Goal: Task Accomplishment & Management: Manage account settings

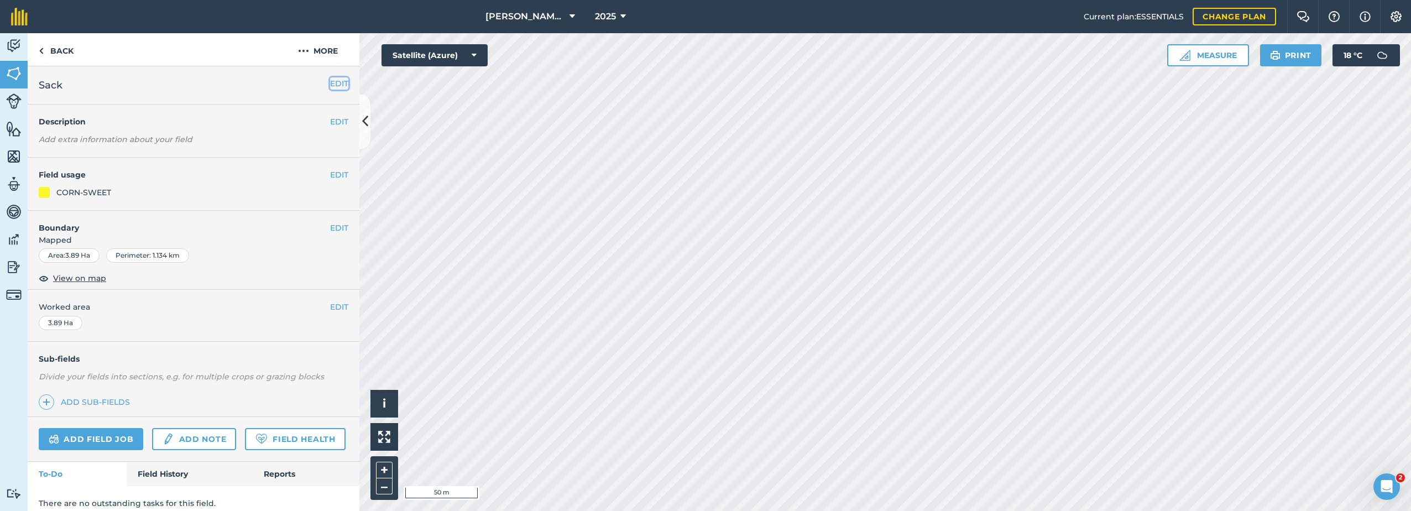
click at [330, 79] on button "EDIT" at bounding box center [339, 83] width 18 height 12
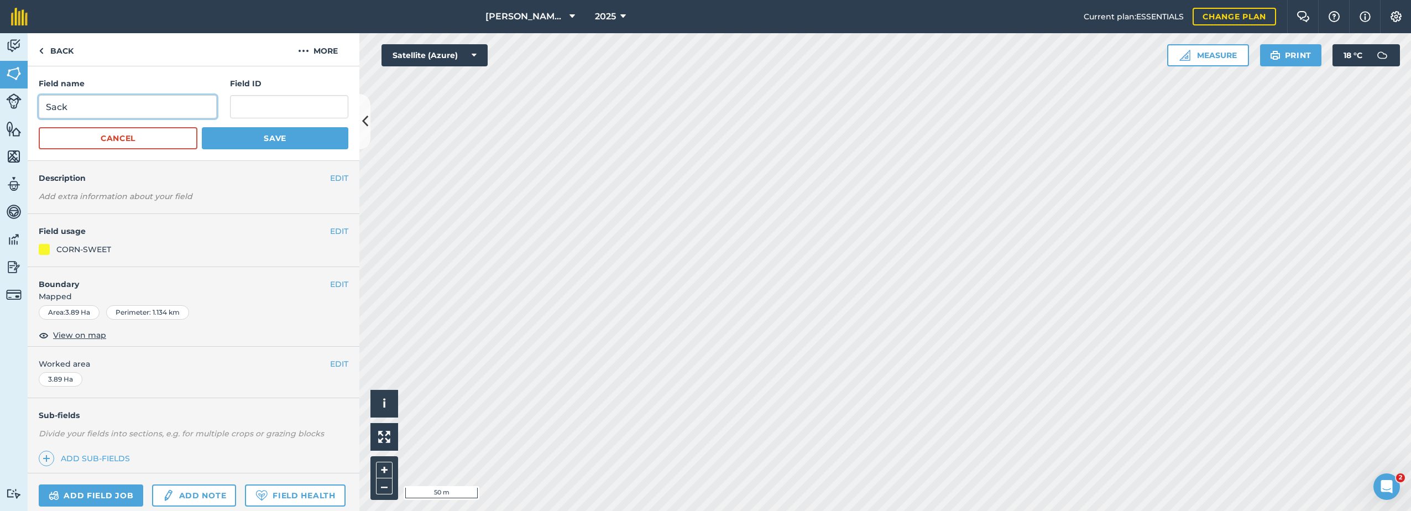
drag, startPoint x: 86, startPoint y: 107, endPoint x: 17, endPoint y: 113, distance: 69.9
click at [17, 113] on div "Activity Fields Livestock Features Maps Team Vehicles Data Reporting Billing Tu…" at bounding box center [705, 272] width 1411 height 478
paste input "Brook Home"
type input "Brook Home"
click at [249, 134] on button "Save" at bounding box center [275, 138] width 147 height 22
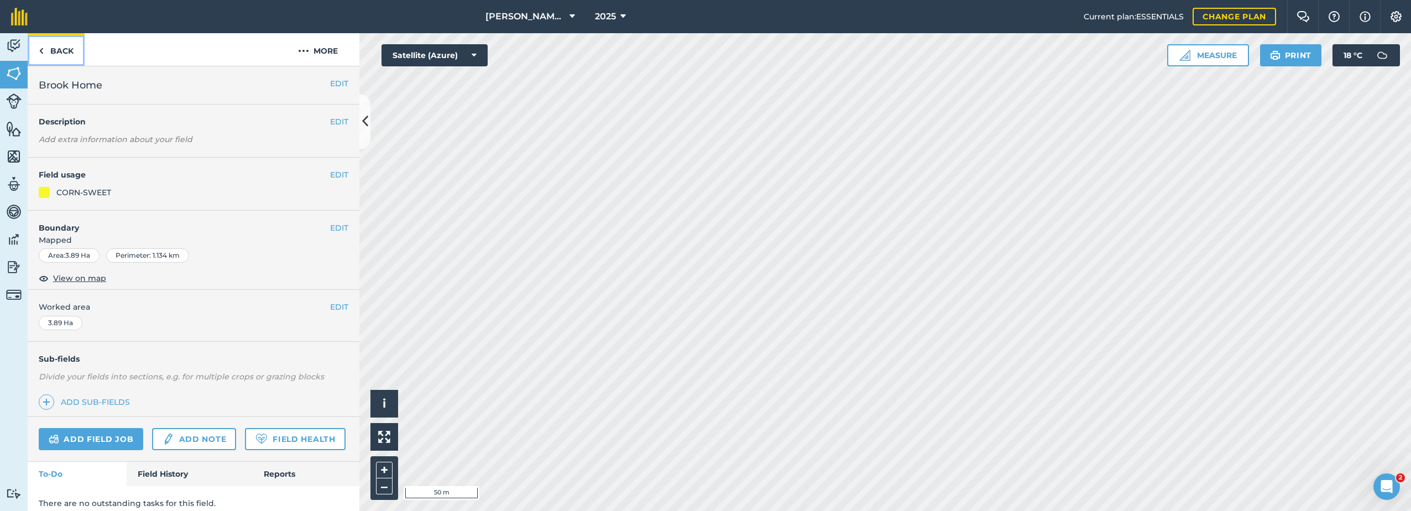
click at [56, 46] on link "Back" at bounding box center [56, 49] width 57 height 33
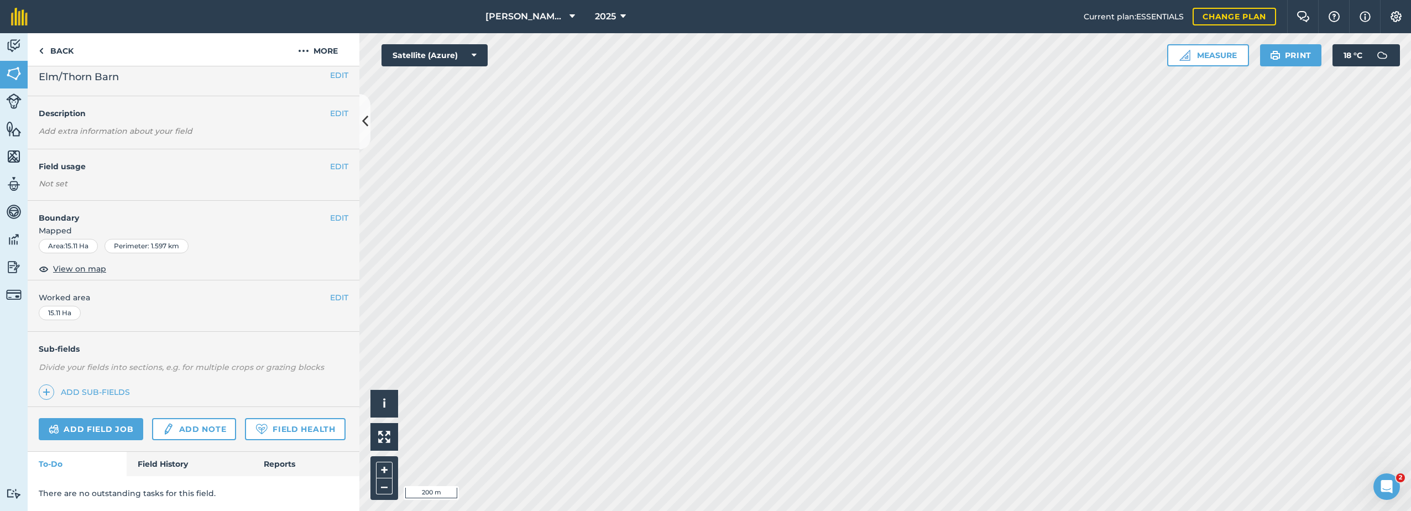
scroll to position [39, 0]
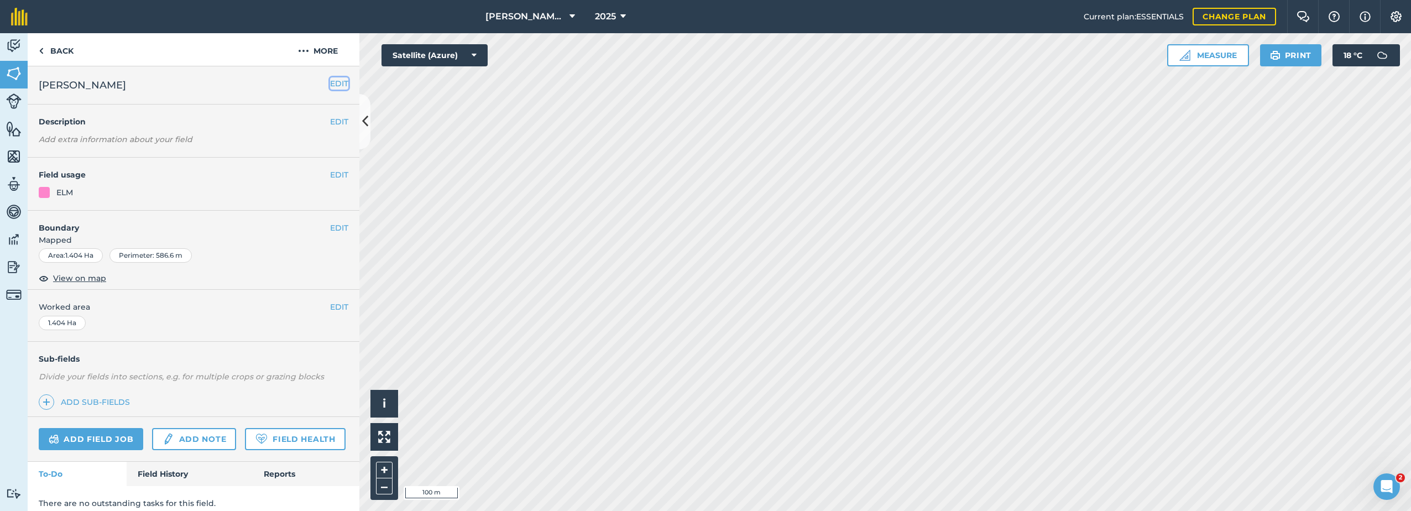
click at [330, 83] on button "EDIT" at bounding box center [339, 83] width 18 height 12
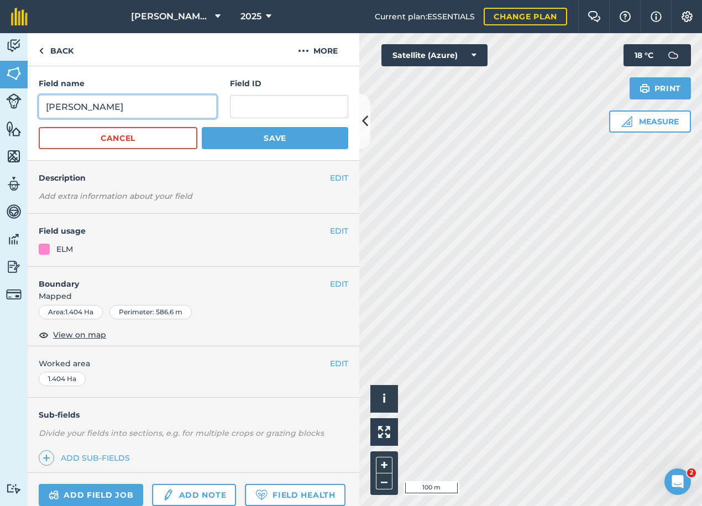
drag, startPoint x: 87, startPoint y: 107, endPoint x: 36, endPoint y: 109, distance: 50.9
click at [35, 109] on div "Field name Penny k Field ID Cancel Save" at bounding box center [194, 113] width 332 height 95
type input "[PERSON_NAME]"
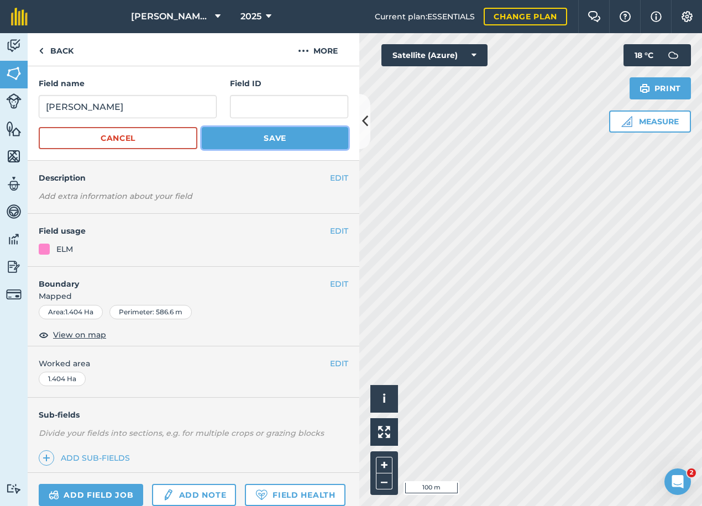
click at [311, 140] on button "Save" at bounding box center [275, 138] width 147 height 22
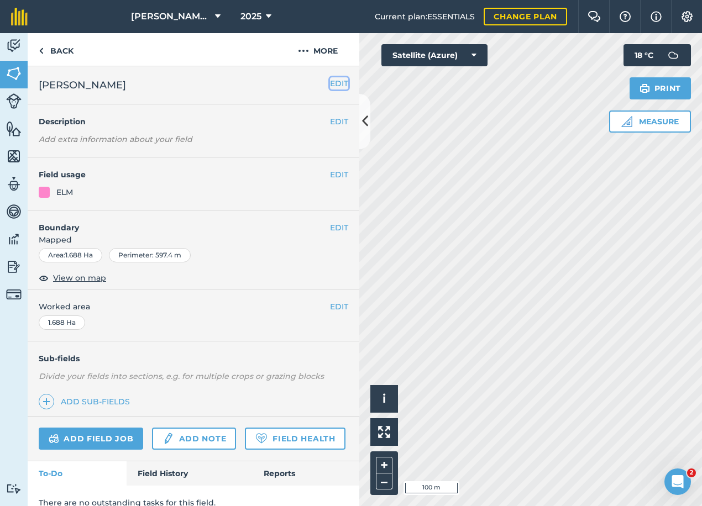
click at [330, 83] on button "EDIT" at bounding box center [339, 83] width 18 height 12
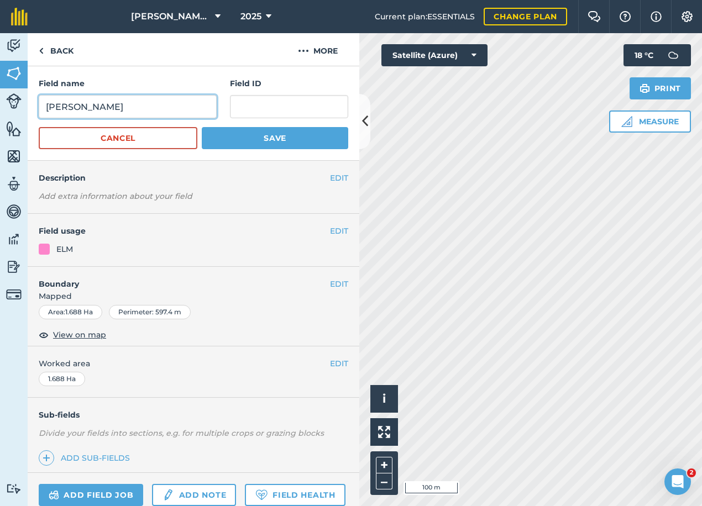
drag, startPoint x: 129, startPoint y: 108, endPoint x: 4, endPoint y: 112, distance: 125.0
click at [4, 112] on div "Activity Fields Livestock Features Maps Team Vehicles Data Reporting Billing Tu…" at bounding box center [351, 269] width 702 height 473
type input "Links"
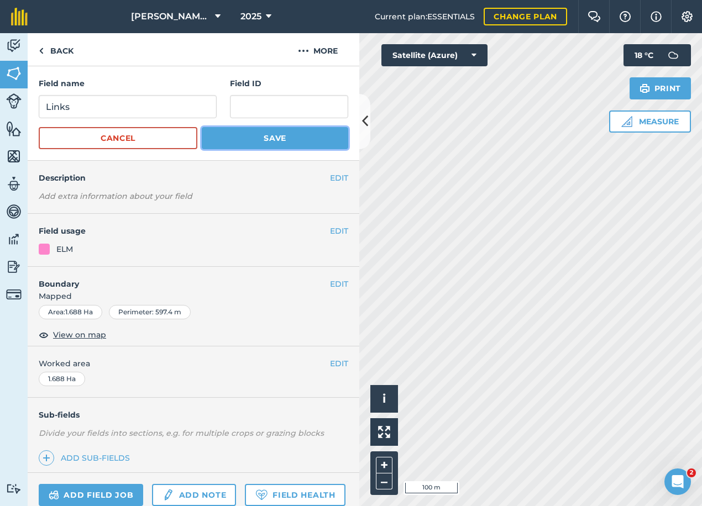
click at [236, 138] on button "Save" at bounding box center [275, 138] width 147 height 22
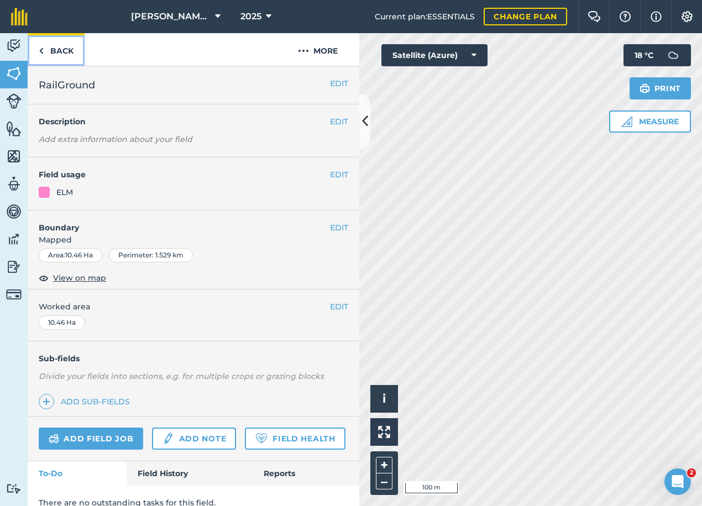
click at [65, 48] on link "Back" at bounding box center [56, 49] width 57 height 33
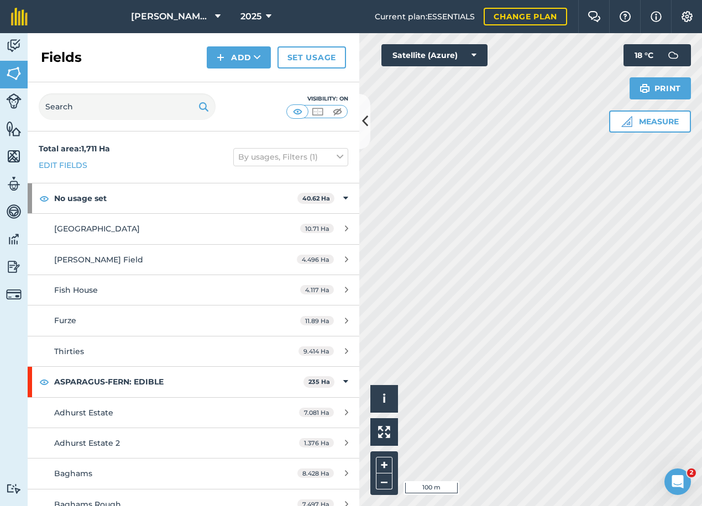
click at [59, 56] on h2 "Fields" at bounding box center [61, 58] width 41 height 18
click at [16, 48] on img at bounding box center [13, 46] width 15 height 17
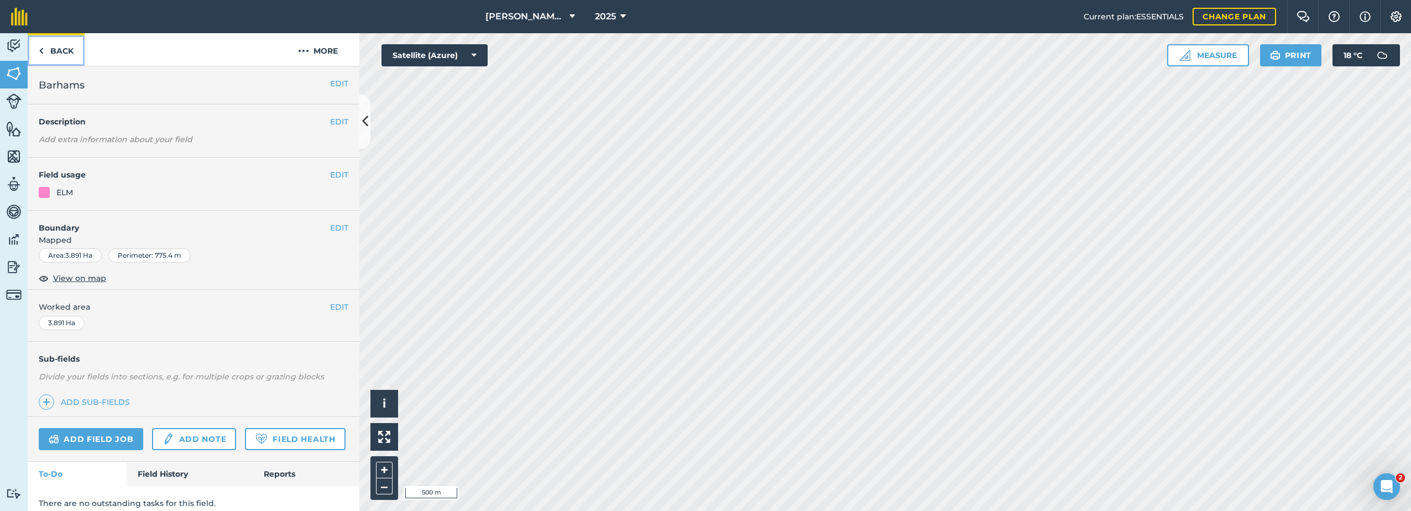
click at [56, 42] on link "Back" at bounding box center [56, 49] width 57 height 33
click at [60, 44] on link "Back" at bounding box center [56, 49] width 57 height 33
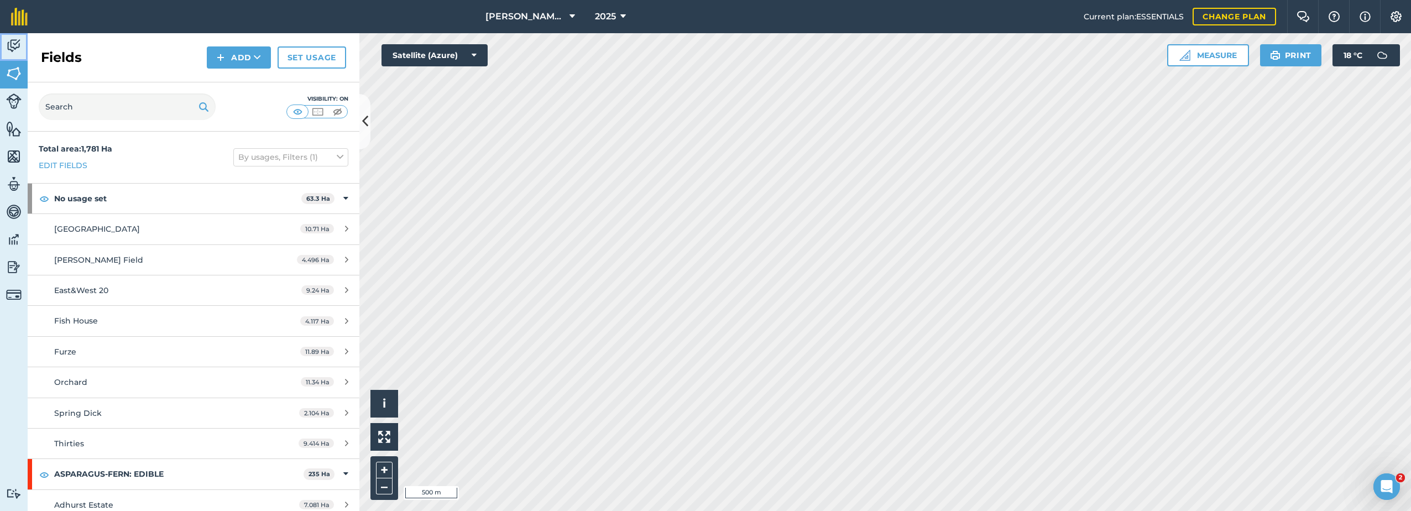
click at [7, 47] on img at bounding box center [13, 46] width 15 height 17
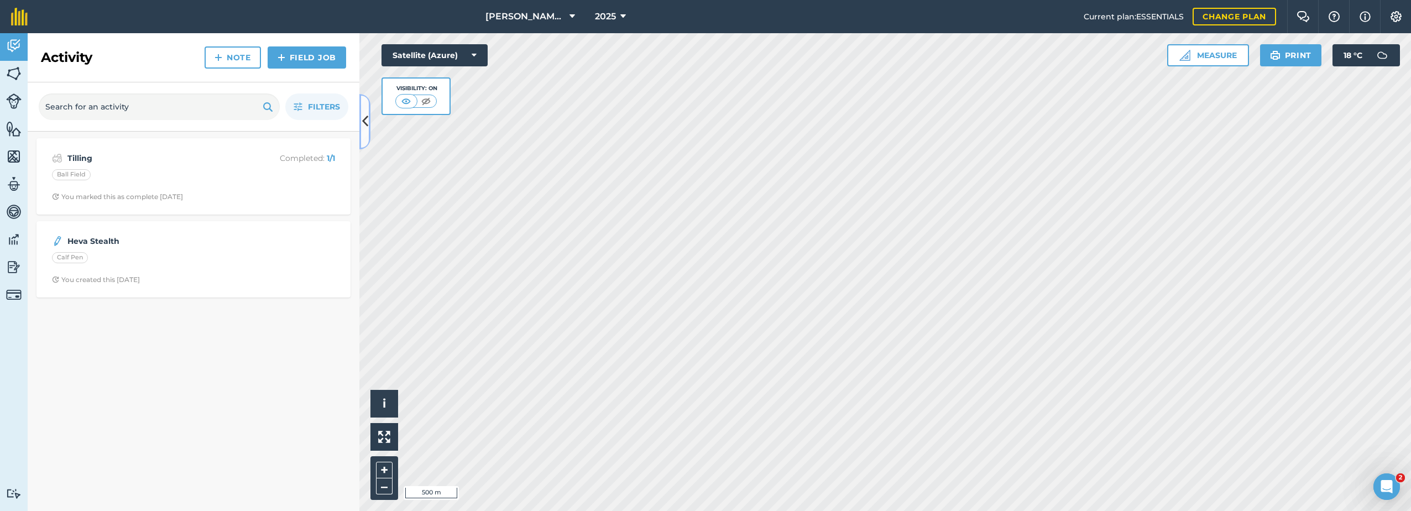
click at [364, 118] on icon at bounding box center [365, 121] width 6 height 19
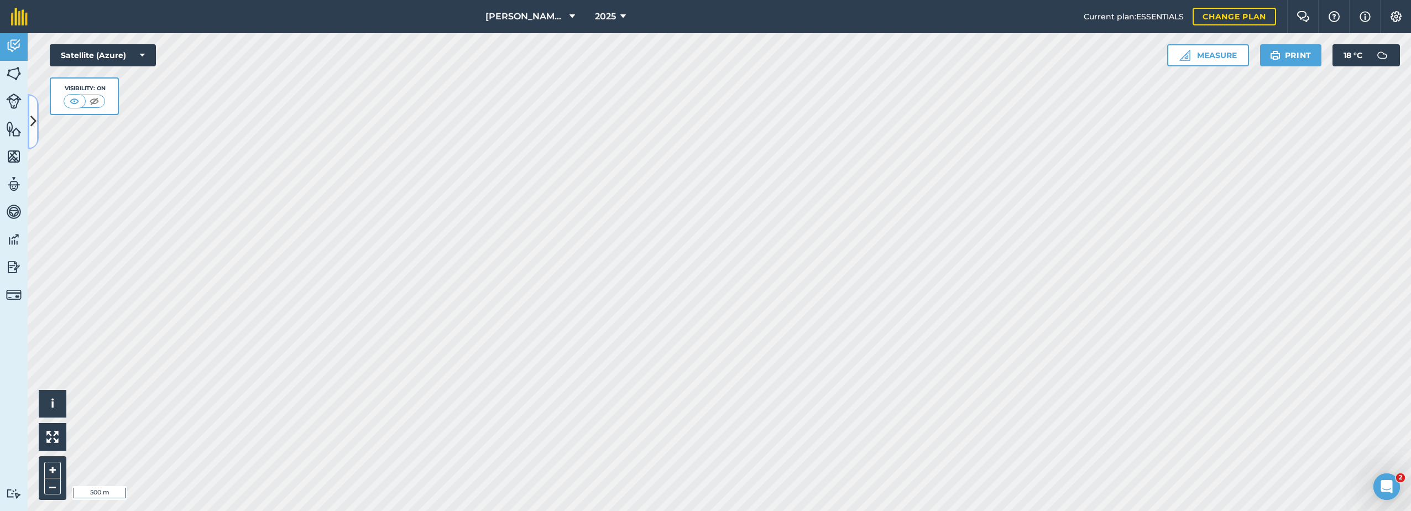
click at [31, 119] on icon at bounding box center [33, 121] width 6 height 19
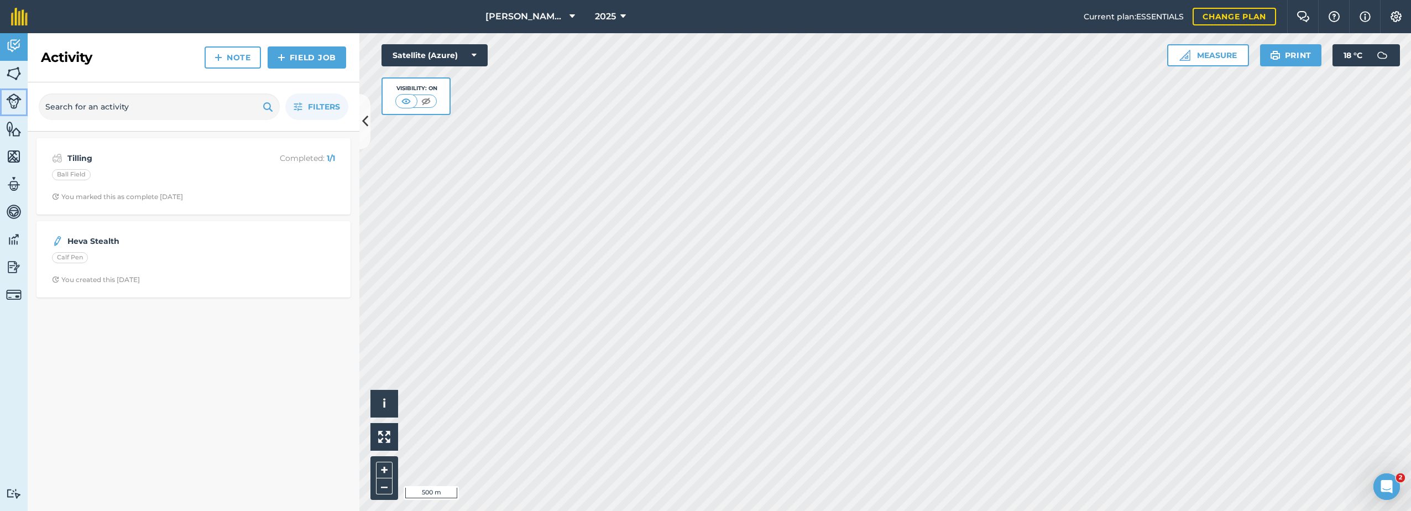
click at [12, 103] on img at bounding box center [13, 100] width 15 height 15
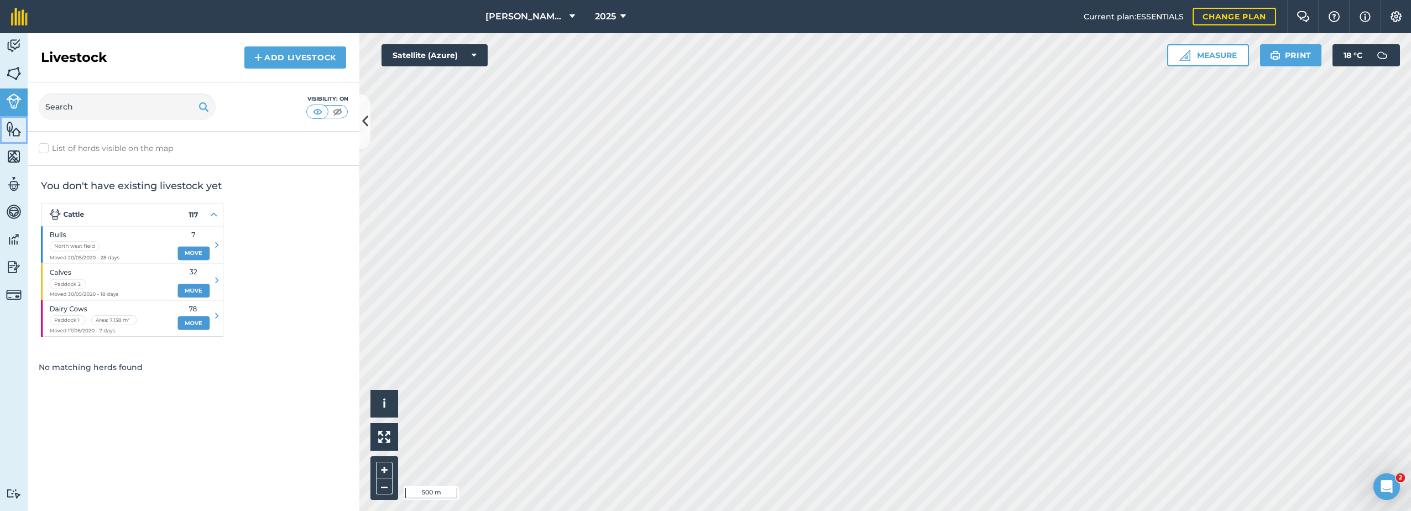
click at [18, 132] on img at bounding box center [13, 129] width 15 height 17
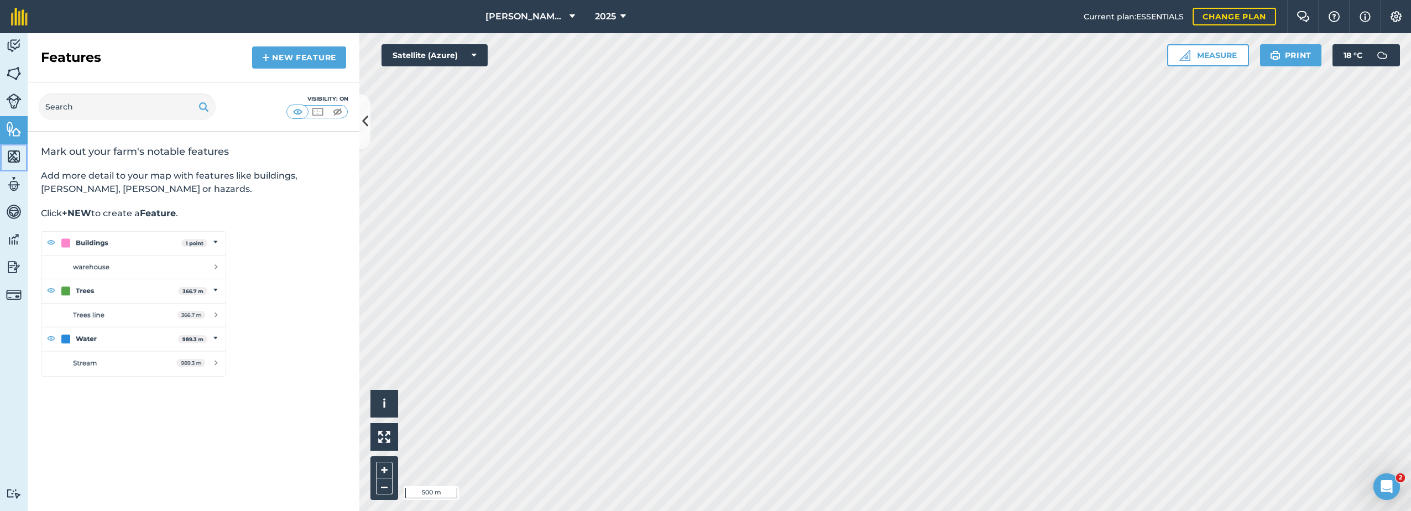
click at [12, 155] on img at bounding box center [13, 156] width 15 height 17
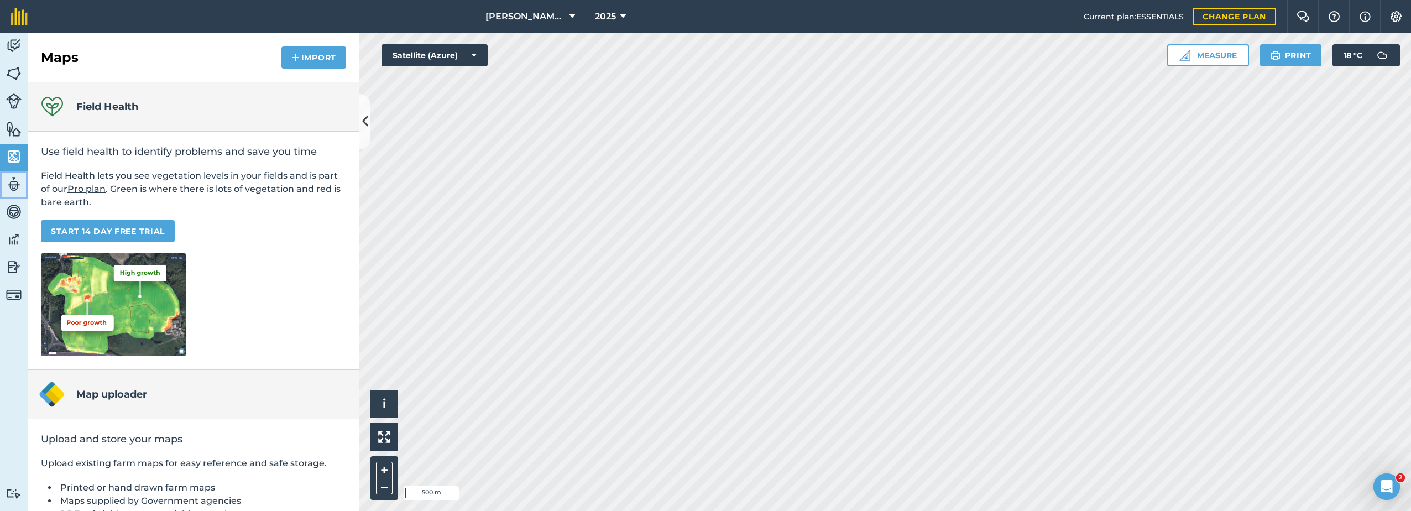
click at [17, 183] on img at bounding box center [13, 184] width 15 height 17
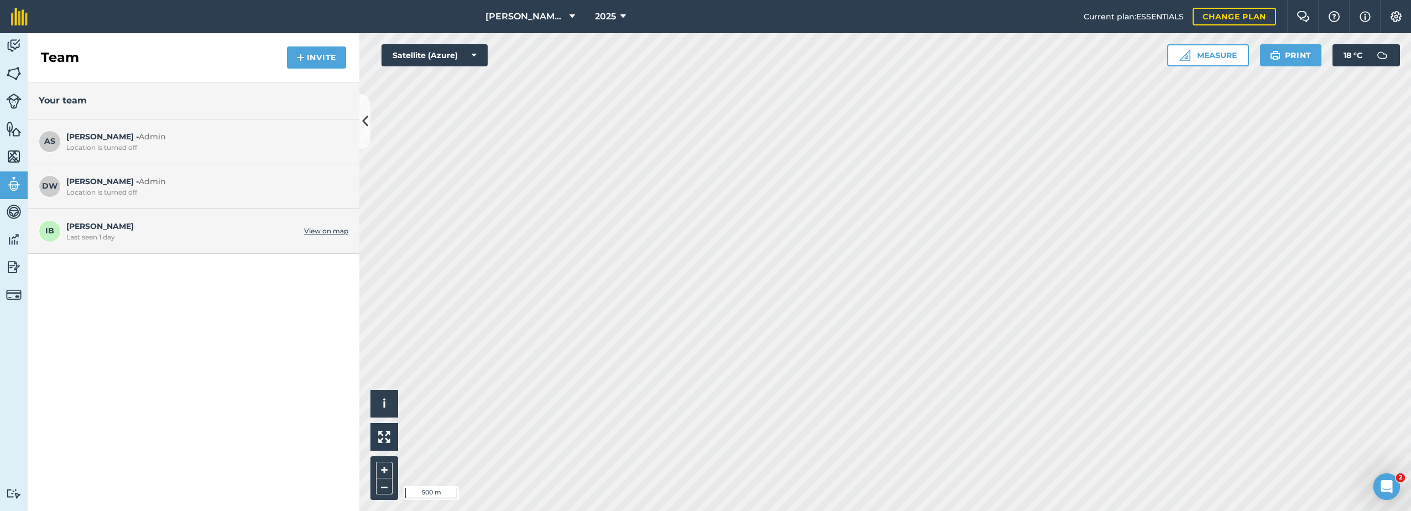
click at [322, 229] on link "View on map" at bounding box center [326, 231] width 44 height 9
click at [15, 46] on img at bounding box center [13, 46] width 15 height 17
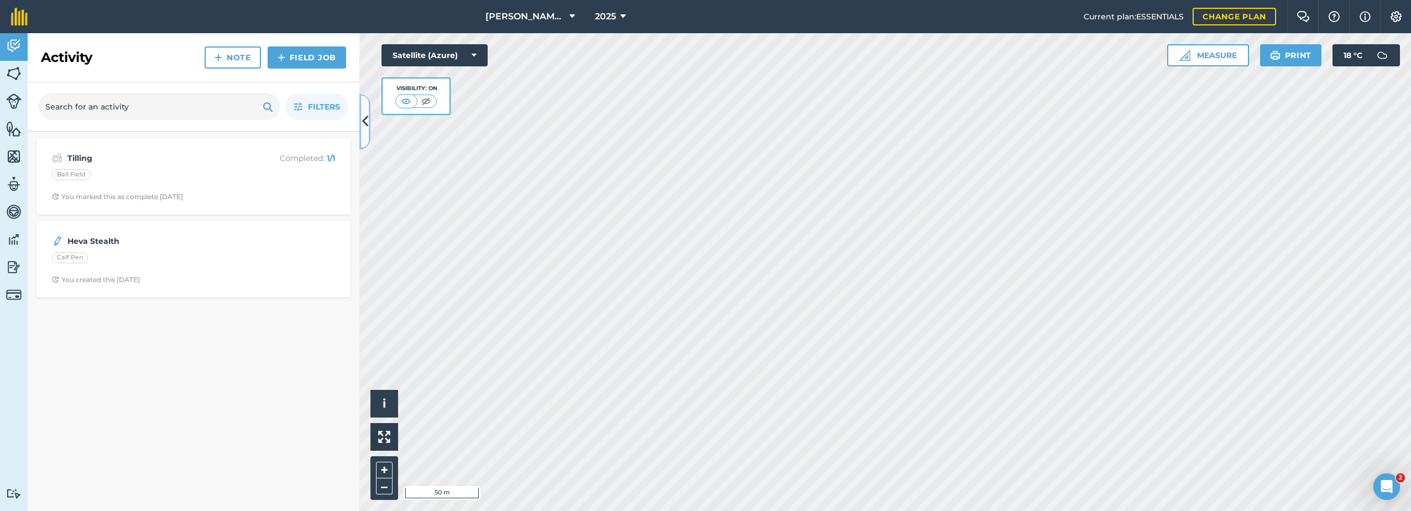
click at [369, 111] on button at bounding box center [364, 121] width 11 height 55
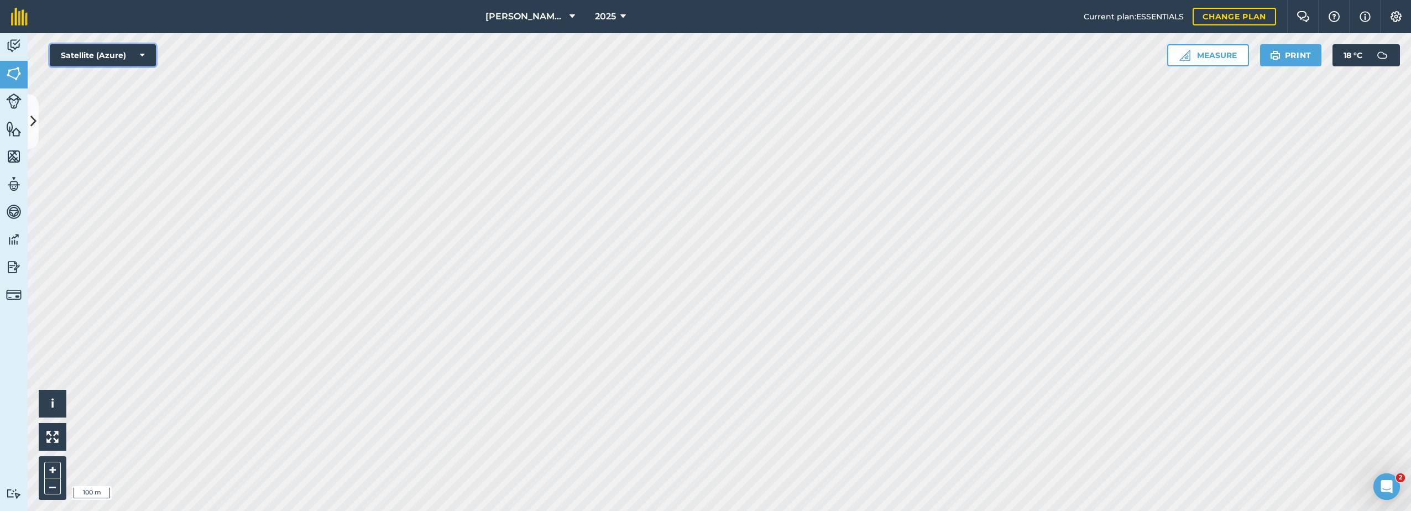
click at [145, 51] on button "Satellite (Azure)" at bounding box center [103, 55] width 106 height 22
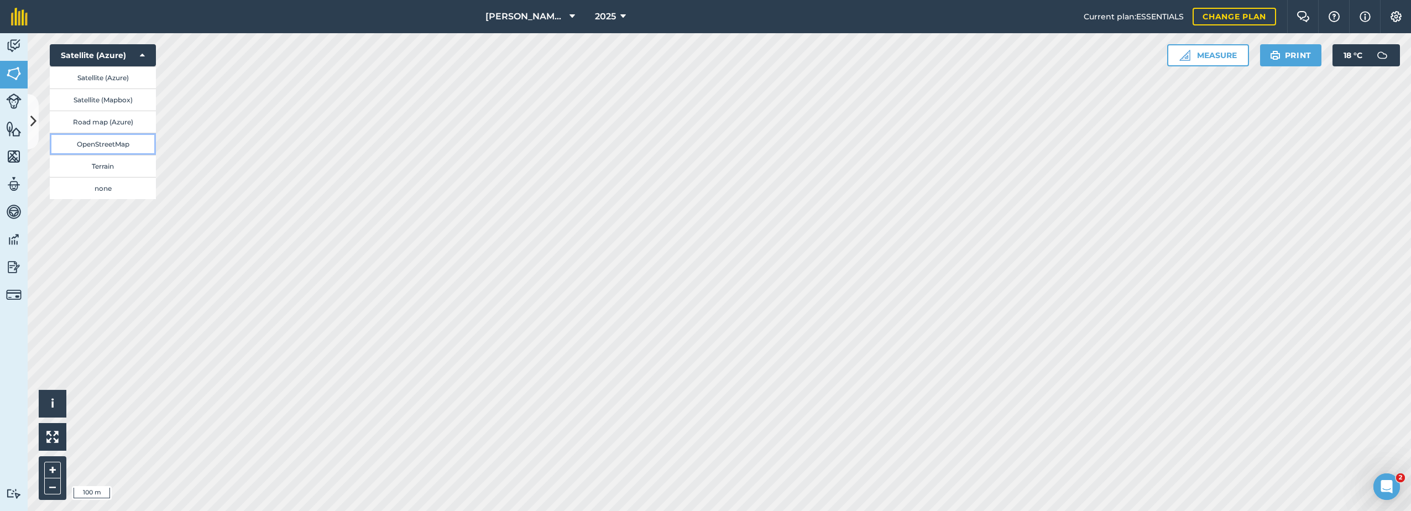
click at [89, 143] on button "OpenStreetMap" at bounding box center [103, 144] width 106 height 22
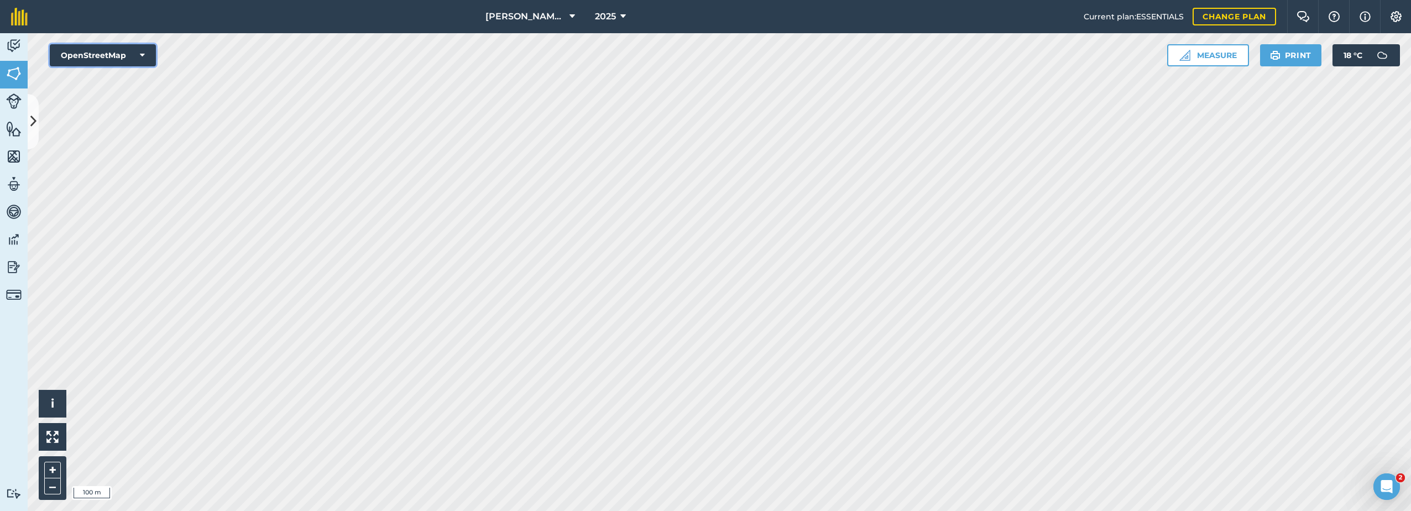
click at [143, 53] on icon at bounding box center [142, 55] width 5 height 11
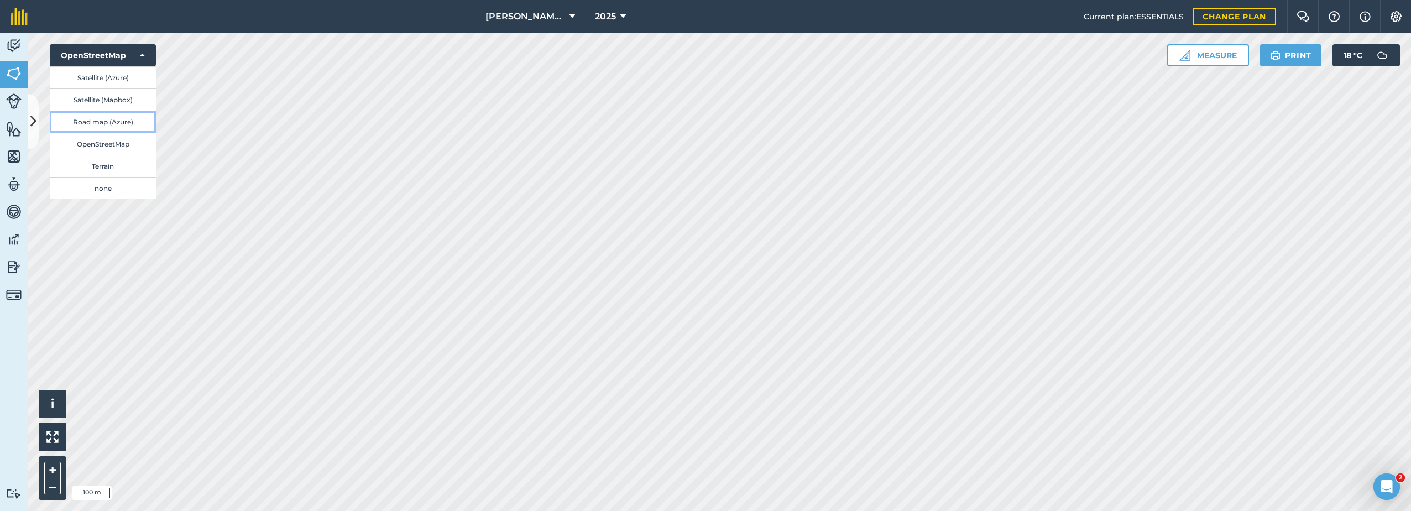
click at [100, 120] on button "Road map (Azure)" at bounding box center [103, 122] width 106 height 22
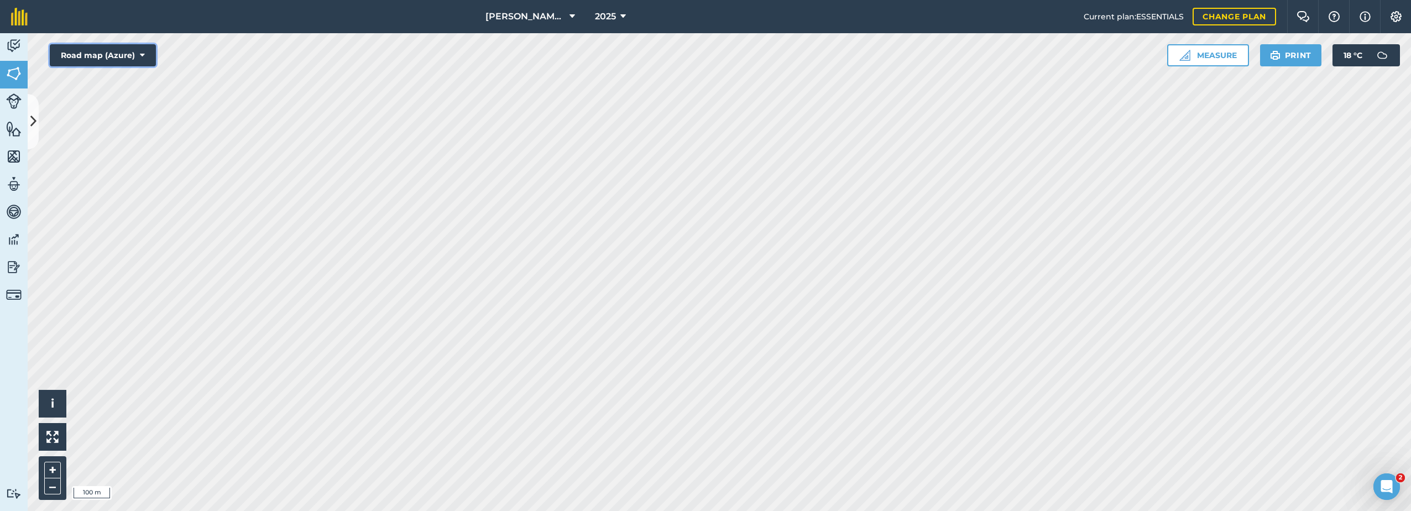
drag, startPoint x: 138, startPoint y: 52, endPoint x: 139, endPoint y: 66, distance: 13.9
click at [138, 53] on button "Road map (Azure)" at bounding box center [103, 55] width 106 height 22
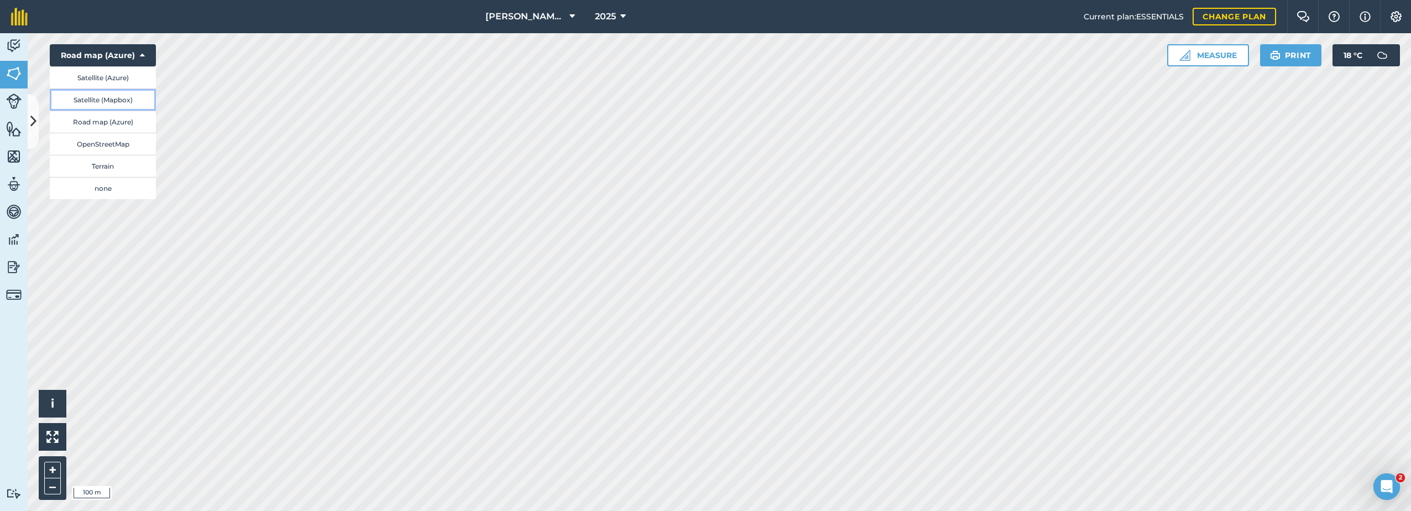
click at [106, 99] on button "Satellite (Mapbox)" at bounding box center [103, 99] width 106 height 22
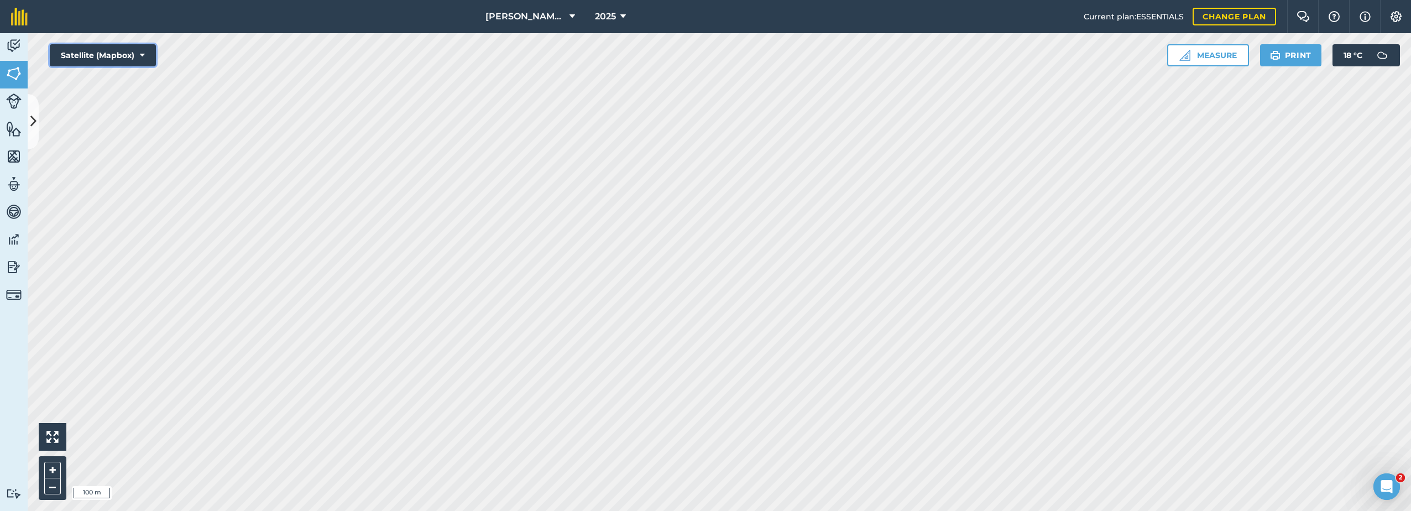
click at [142, 51] on icon at bounding box center [142, 55] width 5 height 11
click at [124, 75] on button "Satellite (Azure)" at bounding box center [103, 77] width 106 height 22
click at [146, 52] on button "Satellite (Azure)" at bounding box center [103, 55] width 106 height 22
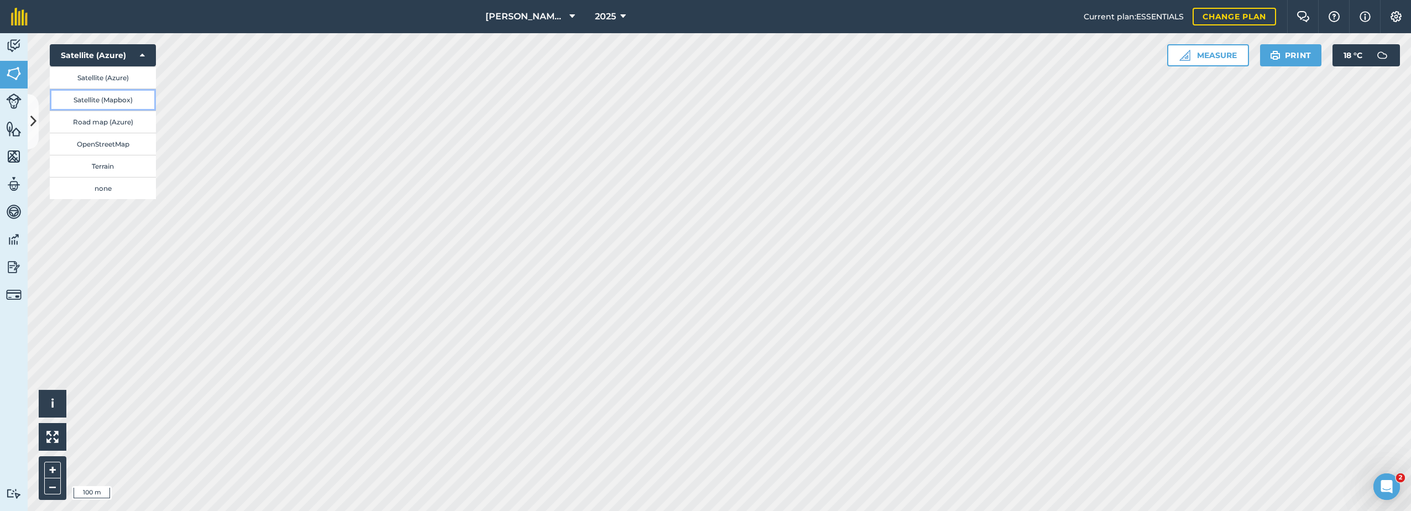
click at [122, 97] on button "Satellite (Mapbox)" at bounding box center [103, 99] width 106 height 22
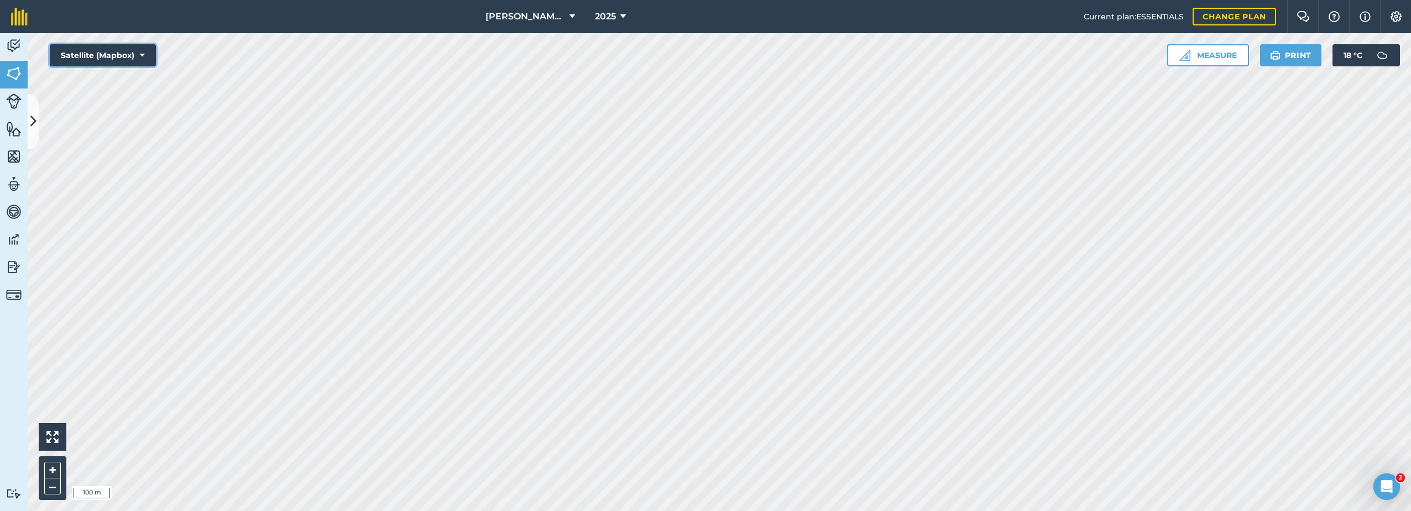
click at [144, 58] on icon at bounding box center [142, 55] width 5 height 11
click at [123, 76] on button "Satellite (Azure)" at bounding box center [103, 77] width 106 height 22
click at [148, 50] on button "Satellite (Azure)" at bounding box center [103, 55] width 106 height 22
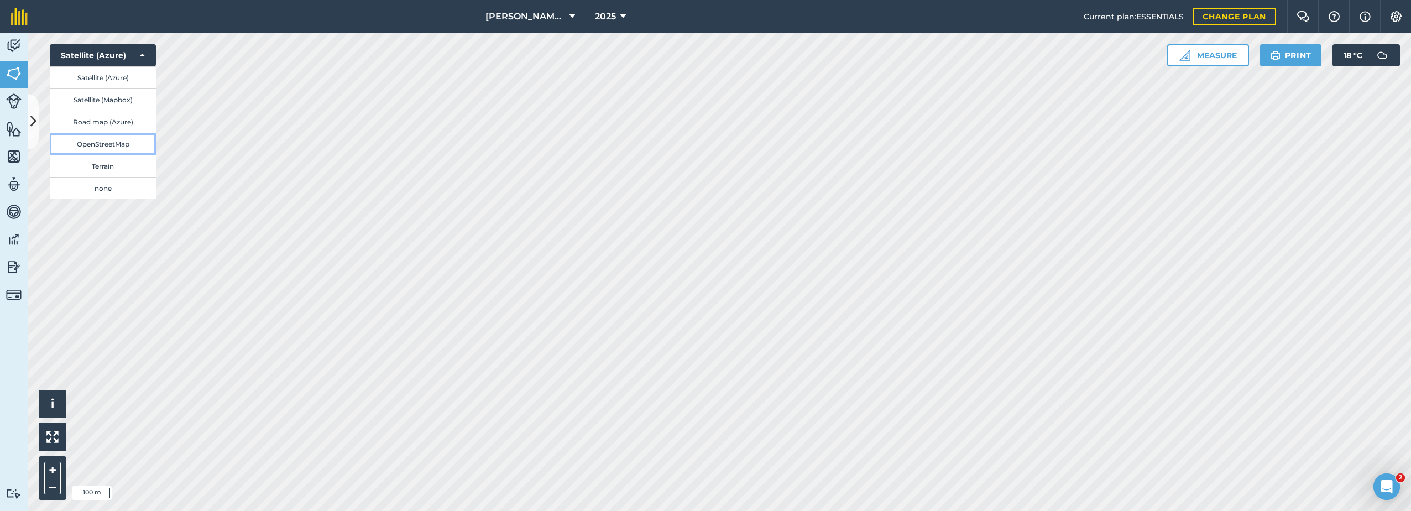
click at [119, 143] on button "OpenStreetMap" at bounding box center [103, 144] width 106 height 22
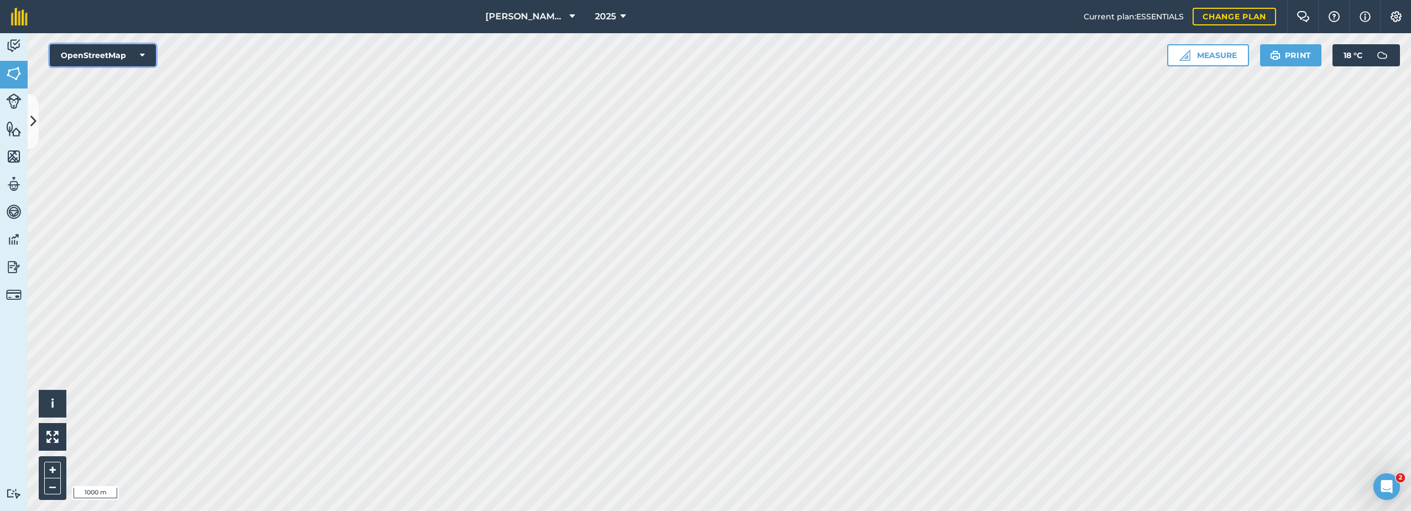
click at [142, 57] on icon at bounding box center [142, 55] width 5 height 11
click at [122, 78] on button "Satellite (Azure)" at bounding box center [103, 77] width 106 height 22
click at [138, 54] on button "Satellite (Azure)" at bounding box center [103, 55] width 106 height 22
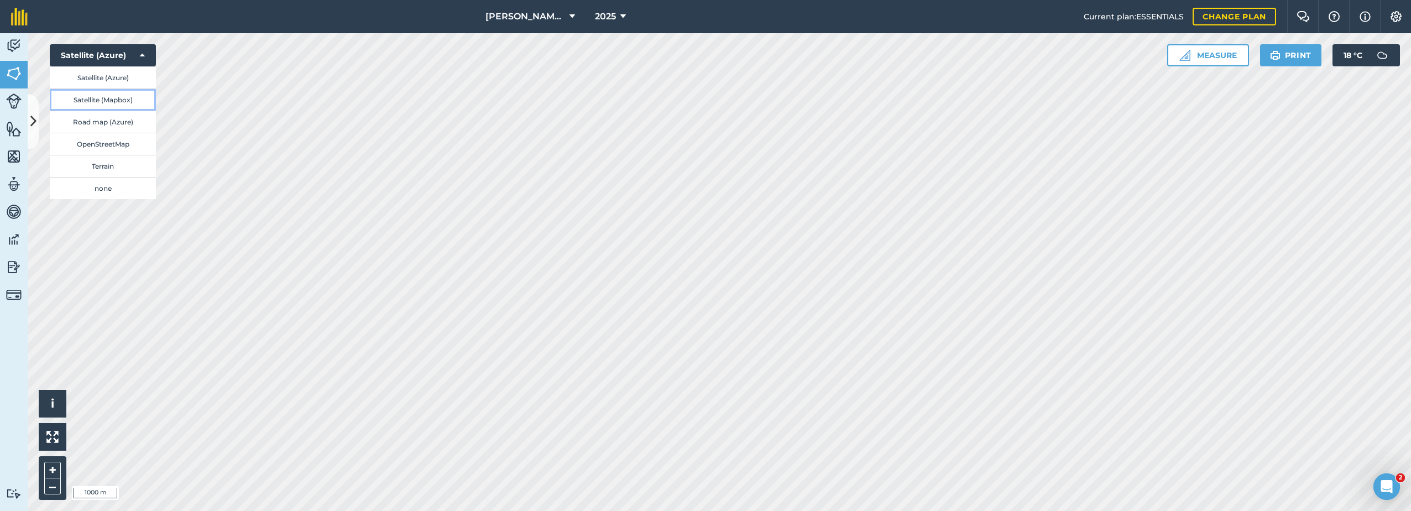
click at [108, 100] on button "Satellite (Mapbox)" at bounding box center [103, 99] width 106 height 22
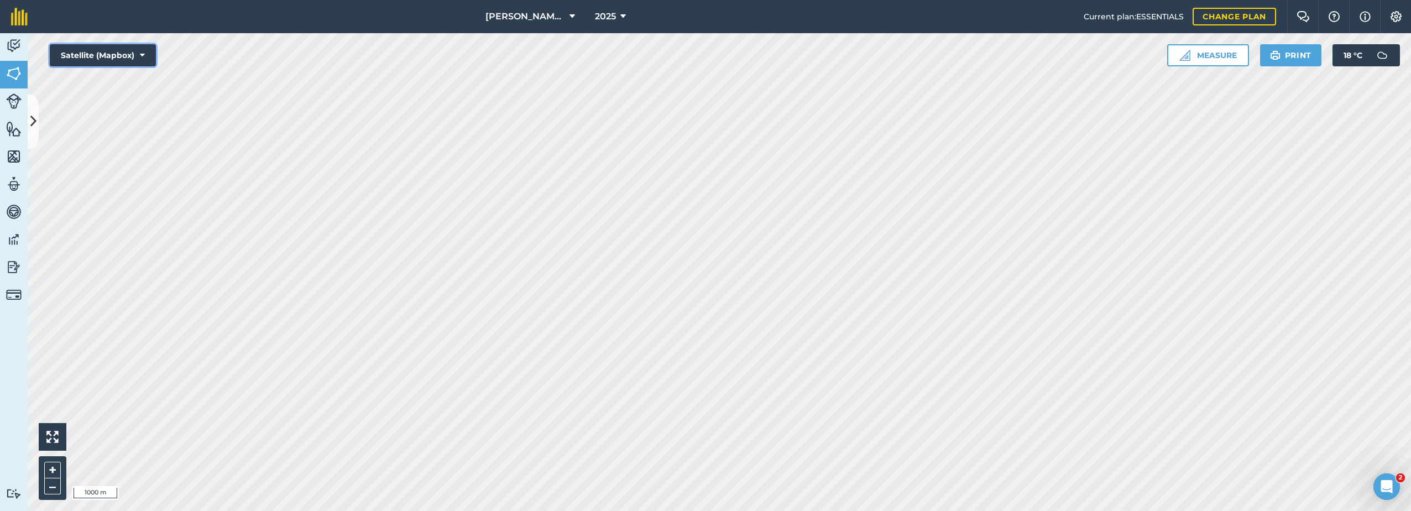
click at [143, 56] on icon at bounding box center [142, 55] width 5 height 11
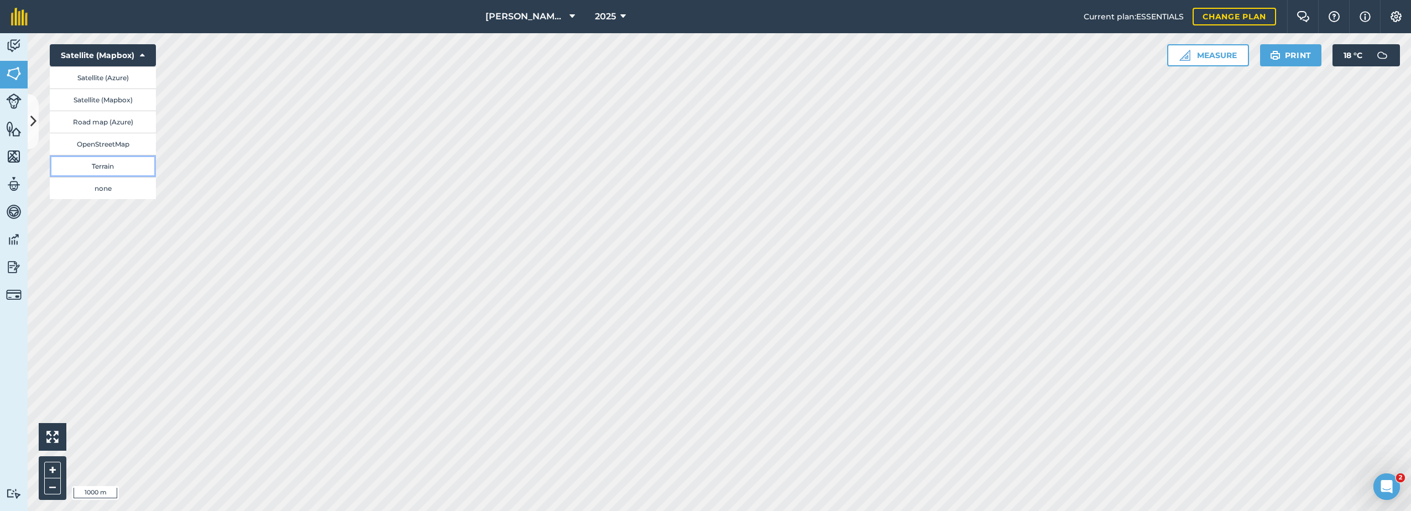
click at [117, 167] on button "Terrain" at bounding box center [103, 166] width 106 height 22
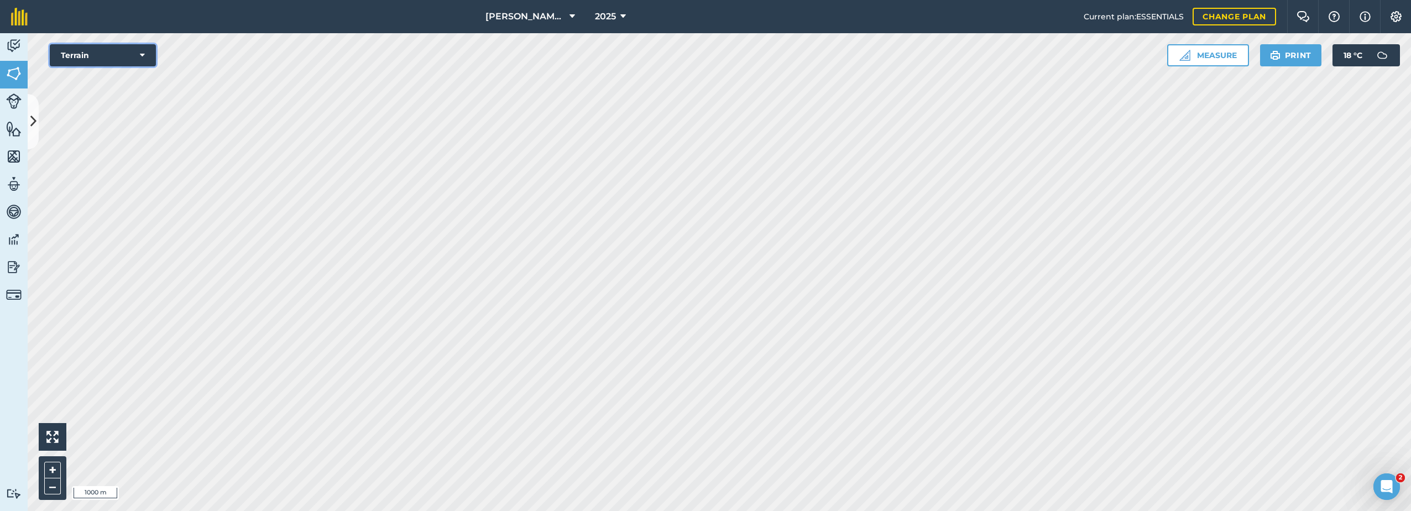
click at [144, 57] on icon at bounding box center [142, 55] width 5 height 11
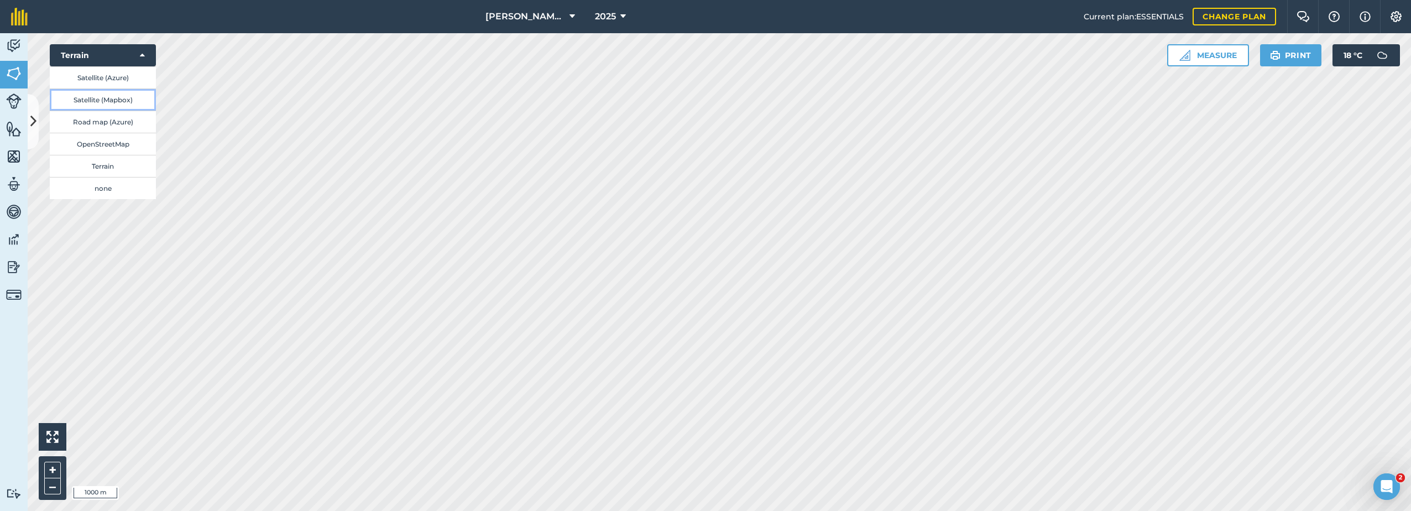
click at [106, 103] on button "Satellite (Mapbox)" at bounding box center [103, 99] width 106 height 22
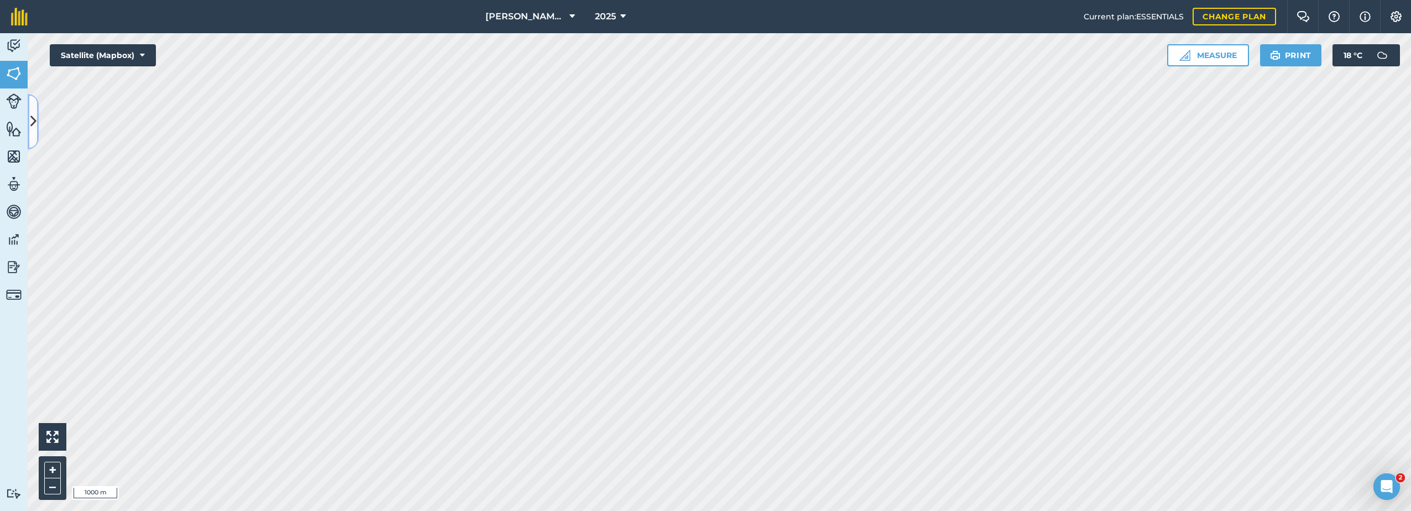
click at [35, 114] on icon at bounding box center [33, 121] width 6 height 19
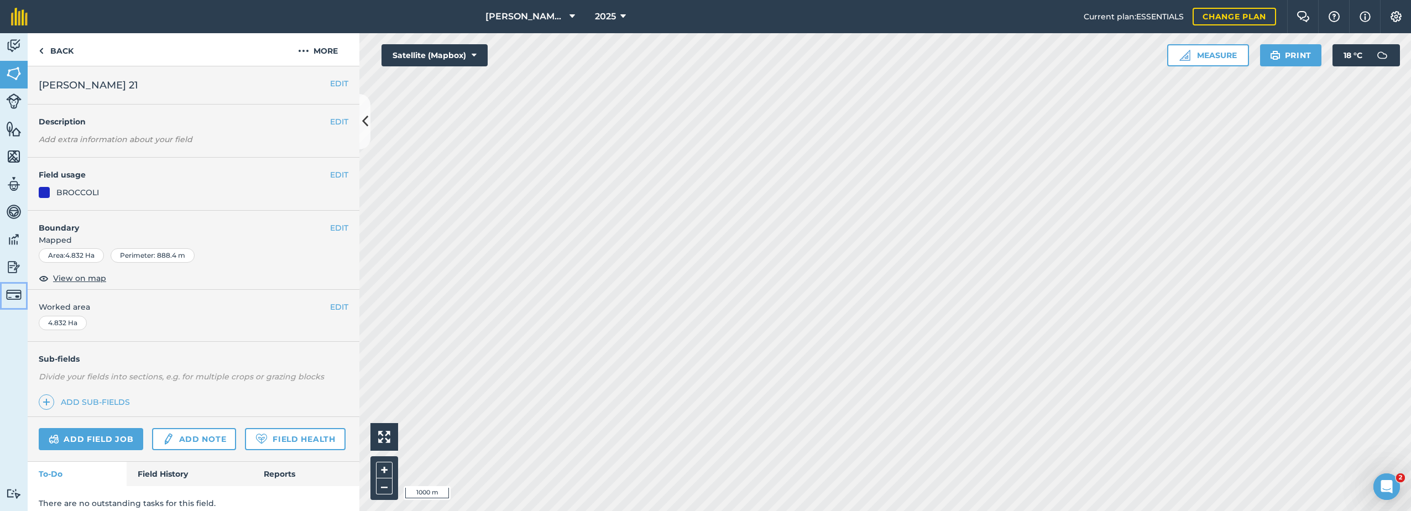
click at [7, 294] on img at bounding box center [13, 294] width 15 height 15
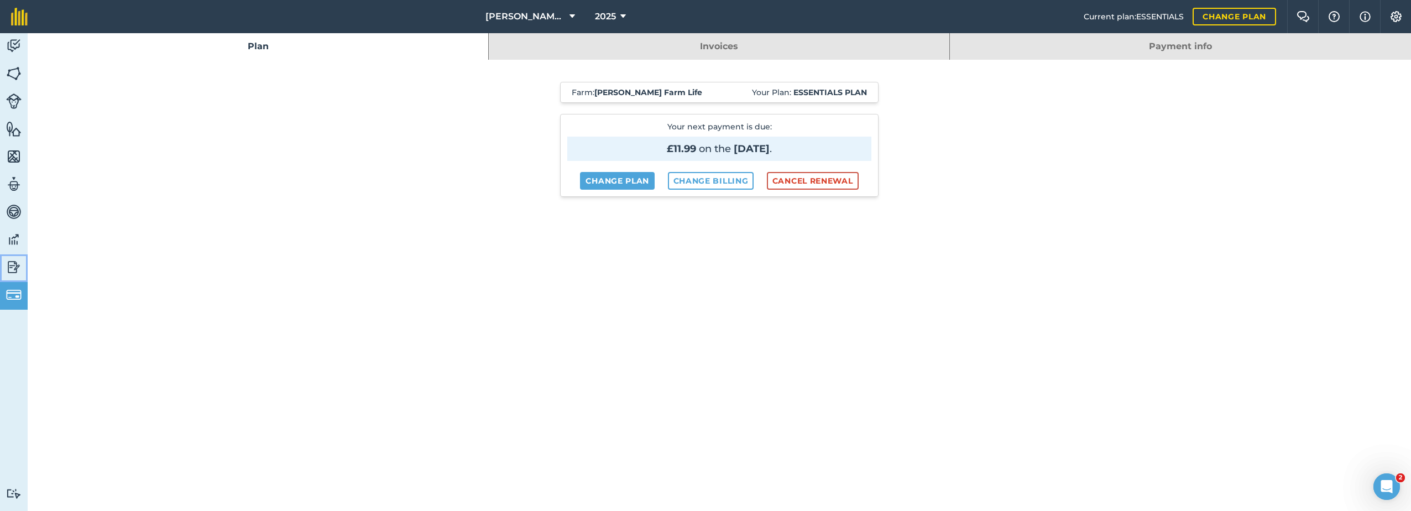
click at [15, 259] on img at bounding box center [13, 267] width 15 height 17
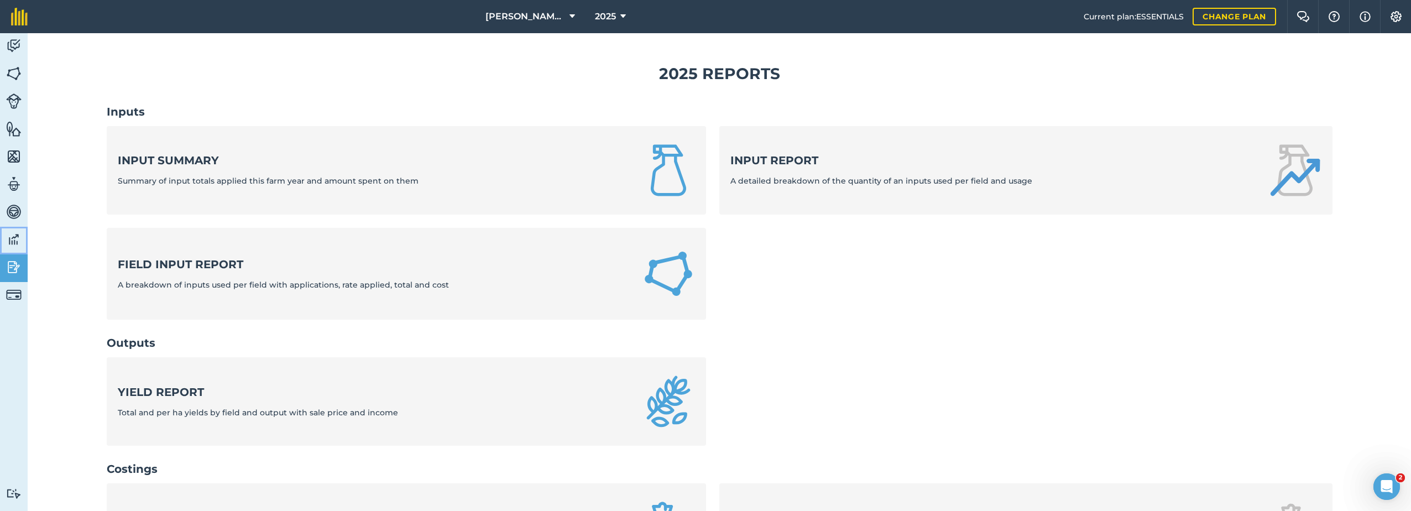
click at [9, 234] on img at bounding box center [13, 239] width 15 height 17
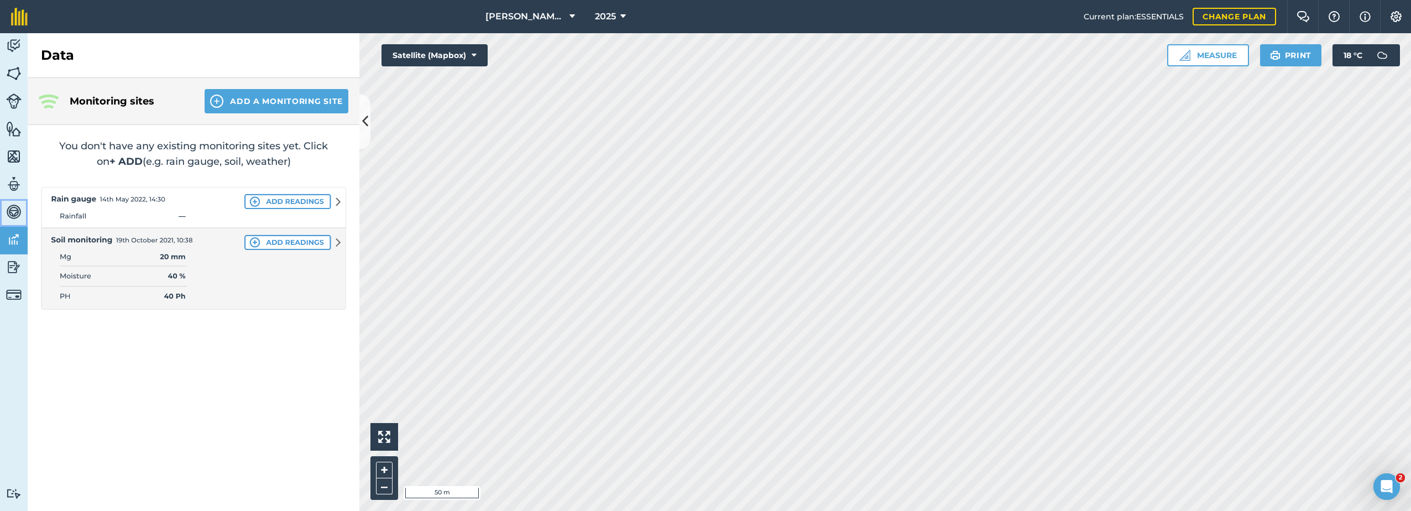
click at [8, 208] on img at bounding box center [13, 211] width 15 height 17
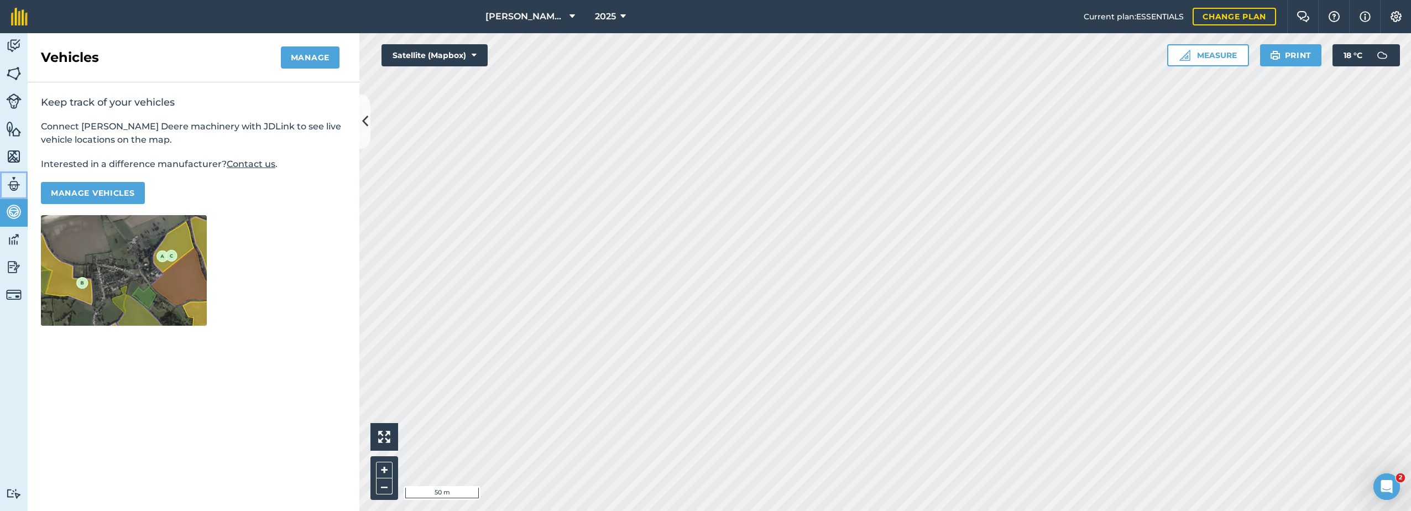
click at [8, 182] on img at bounding box center [13, 184] width 15 height 17
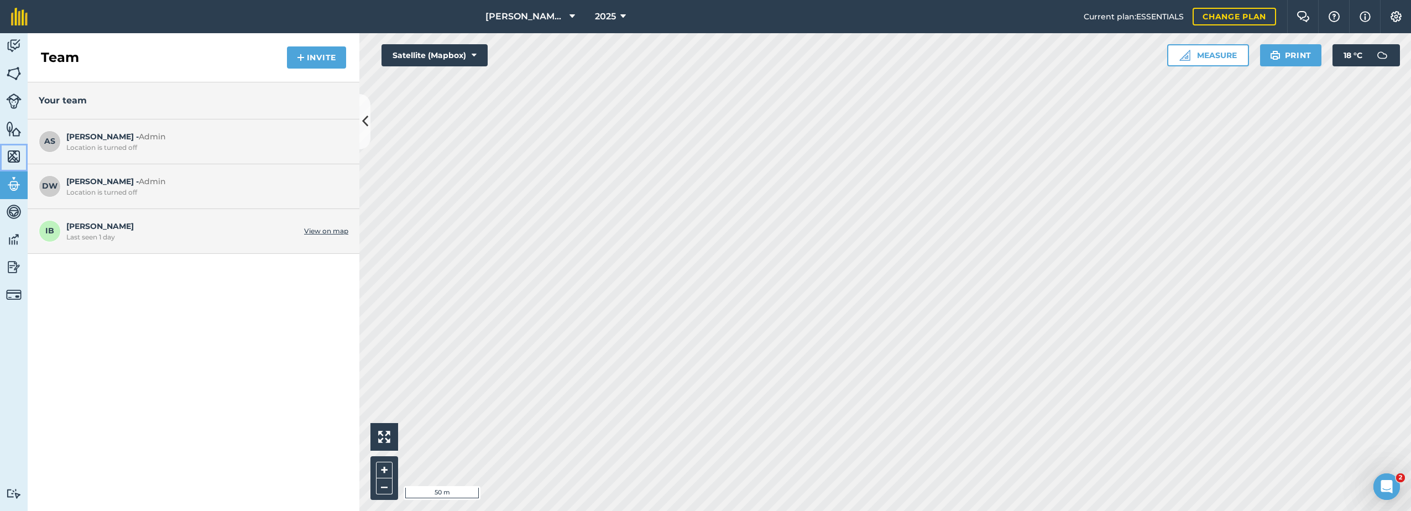
click at [9, 156] on img at bounding box center [13, 156] width 15 height 17
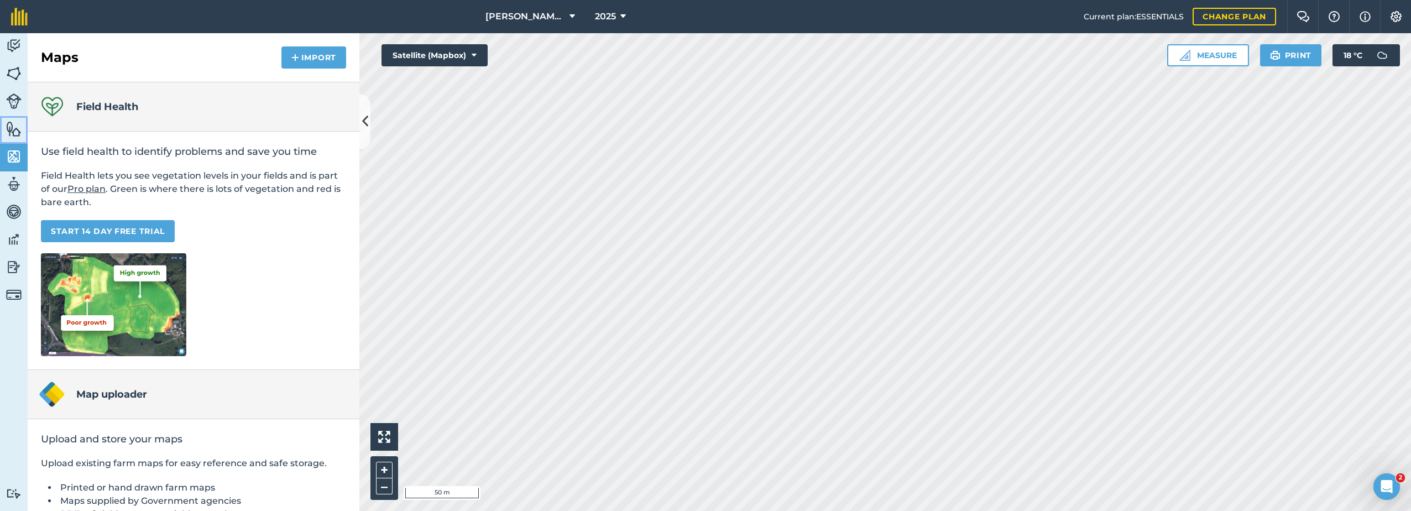
click at [9, 135] on img at bounding box center [13, 129] width 15 height 17
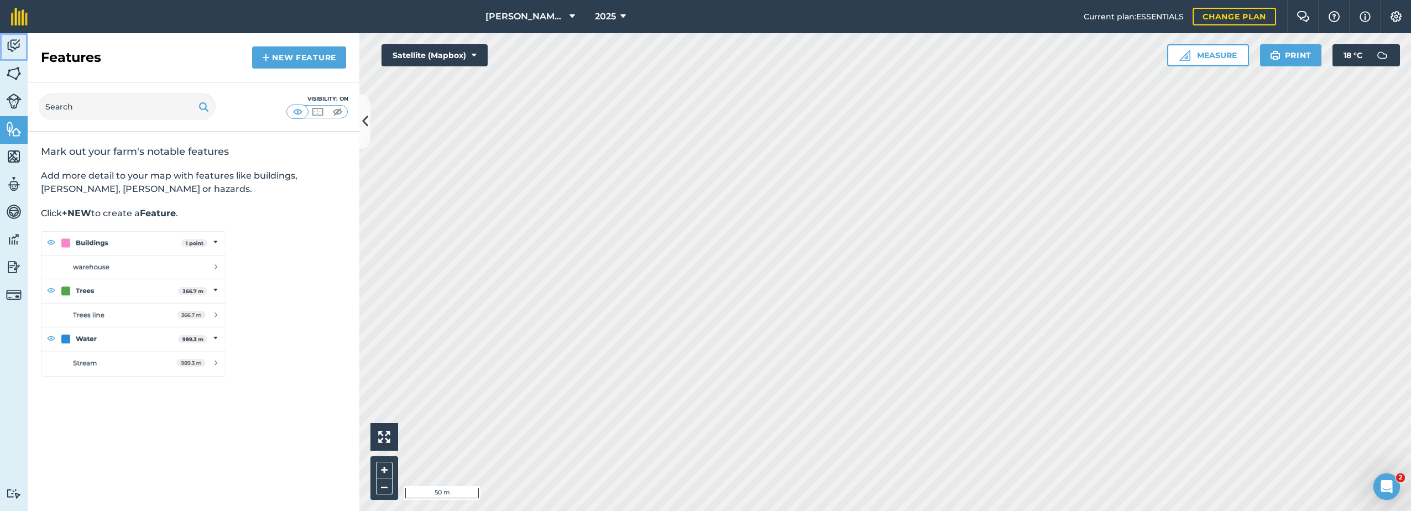
click at [12, 46] on img at bounding box center [13, 46] width 15 height 17
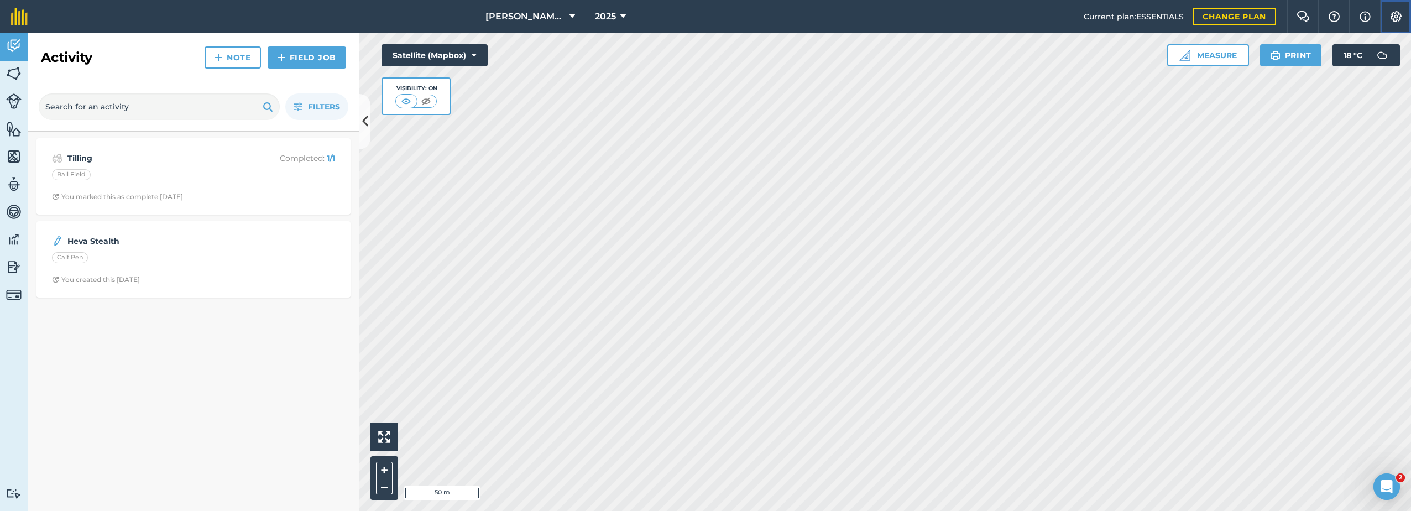
click at [1399, 18] on img at bounding box center [1395, 16] width 13 height 11
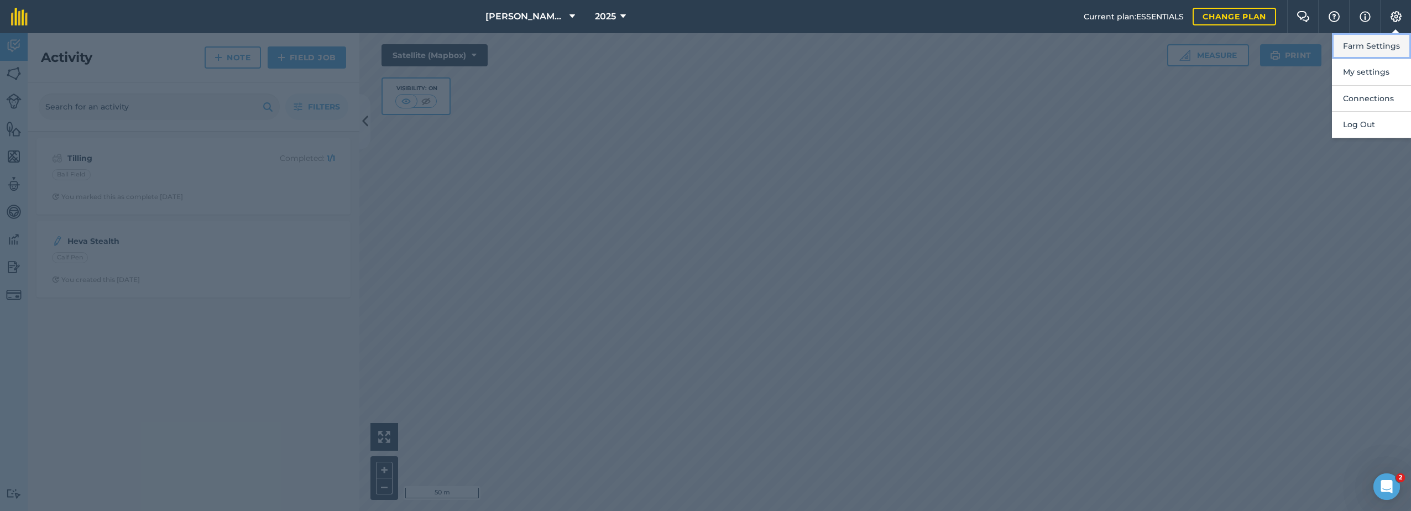
click at [1361, 47] on button "Farm Settings" at bounding box center [1371, 46] width 79 height 26
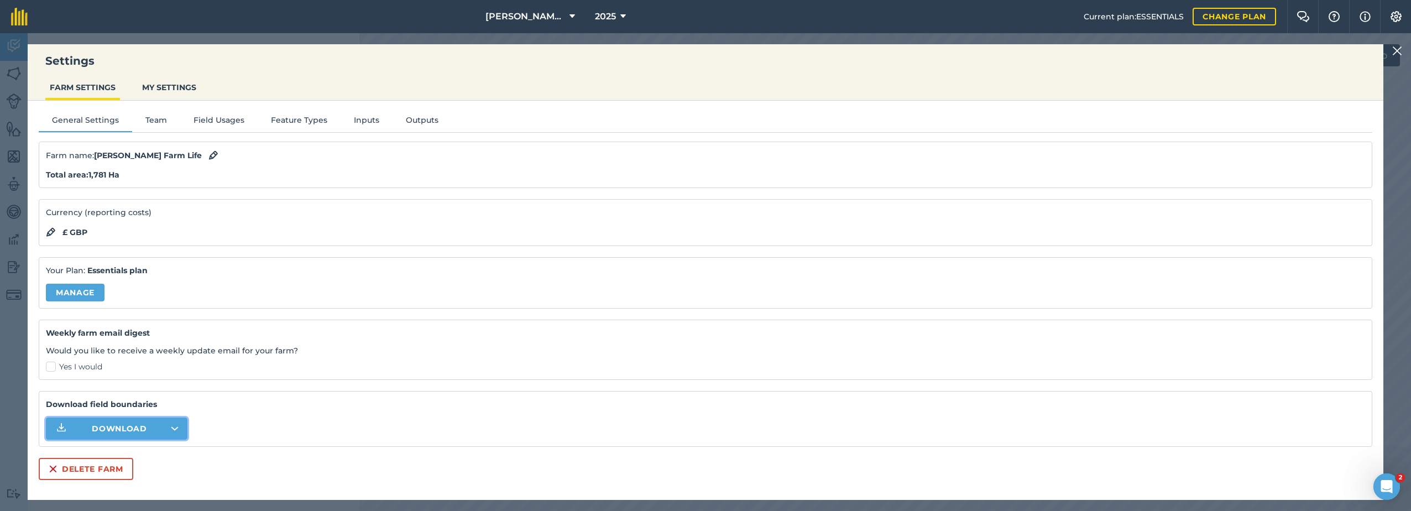
click at [175, 425] on button "Download" at bounding box center [117, 428] width 142 height 22
click at [311, 388] on div "Farm name : [PERSON_NAME] Farm Life Total area : 1,781 Ha Currency (reporting c…" at bounding box center [706, 311] width 1334 height 338
click at [363, 122] on button "Inputs" at bounding box center [367, 122] width 52 height 17
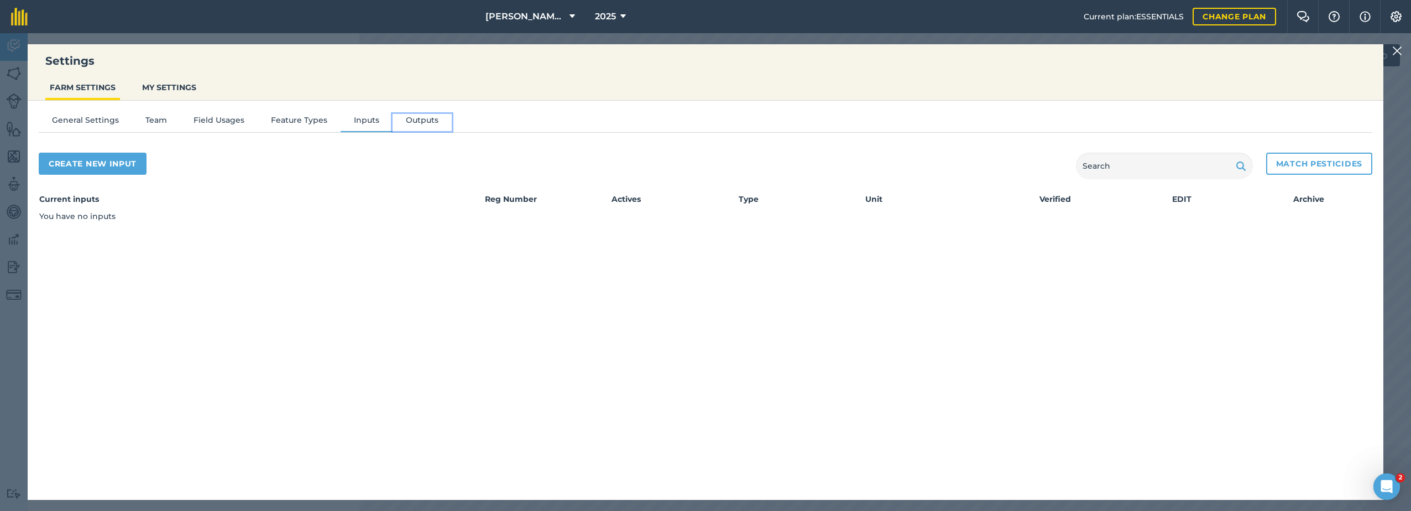
click at [407, 119] on button "Outputs" at bounding box center [422, 122] width 59 height 17
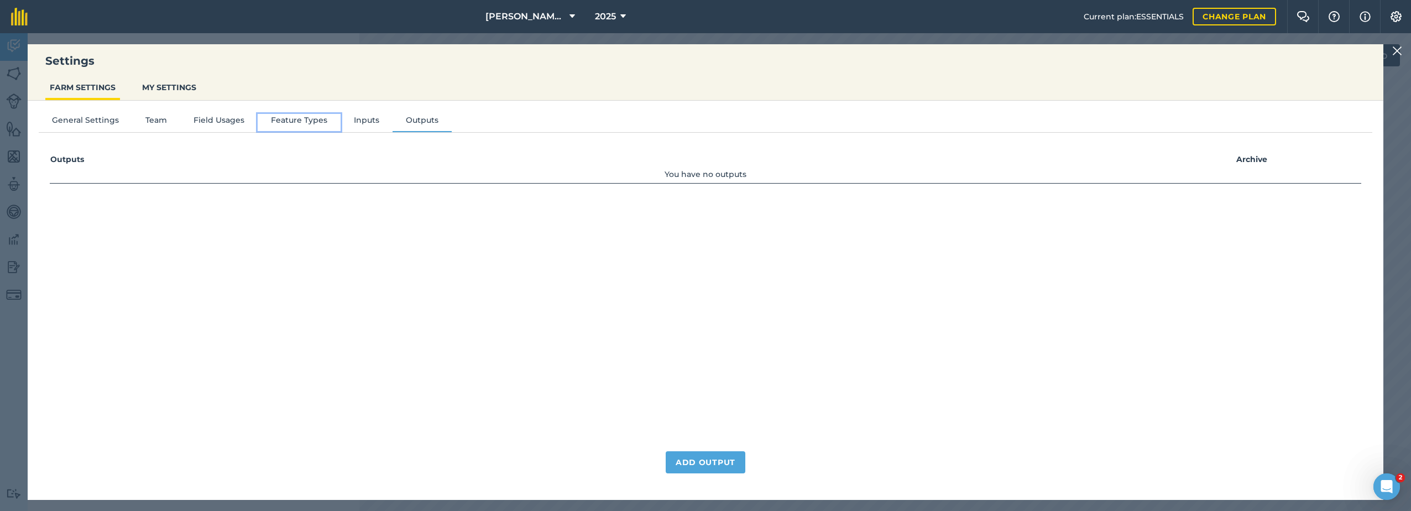
click at [294, 119] on button "Feature Types" at bounding box center [299, 122] width 83 height 17
click at [207, 122] on button "Field Usages" at bounding box center [218, 122] width 77 height 17
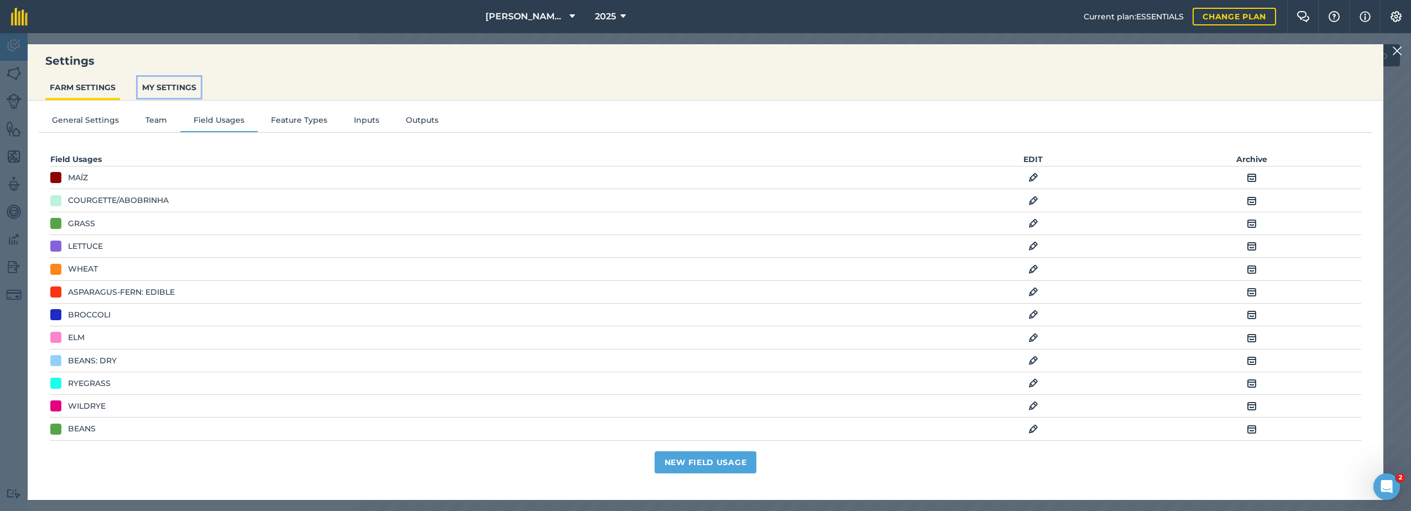
click at [162, 85] on button "MY SETTINGS" at bounding box center [169, 87] width 63 height 21
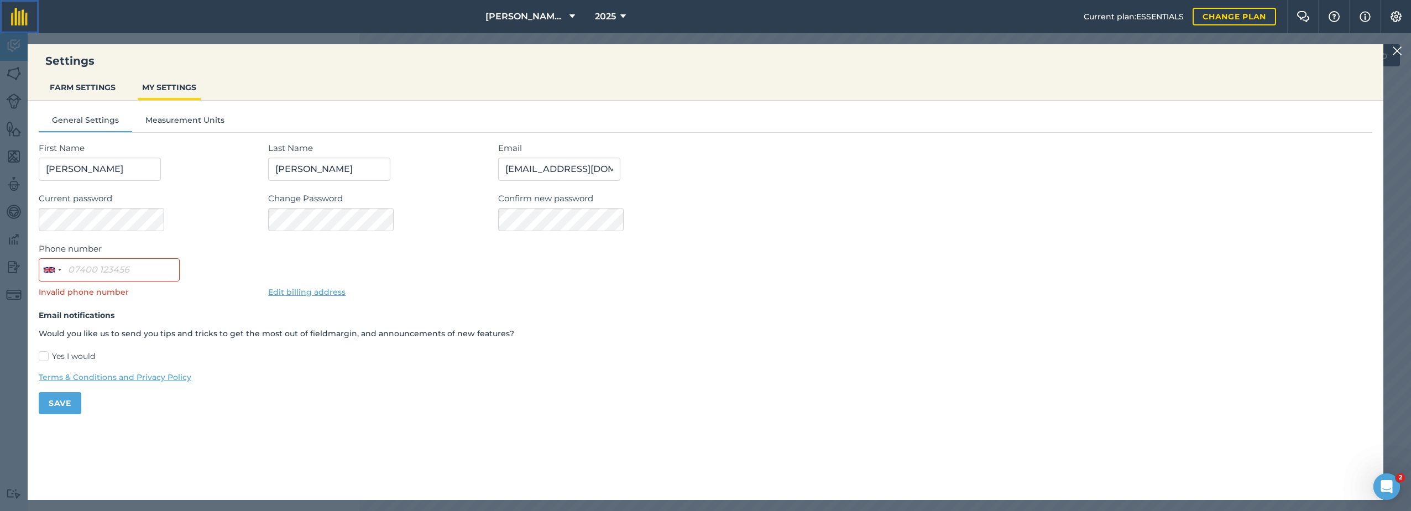
click at [14, 11] on img at bounding box center [19, 17] width 17 height 18
click at [1400, 50] on img at bounding box center [1397, 50] width 10 height 13
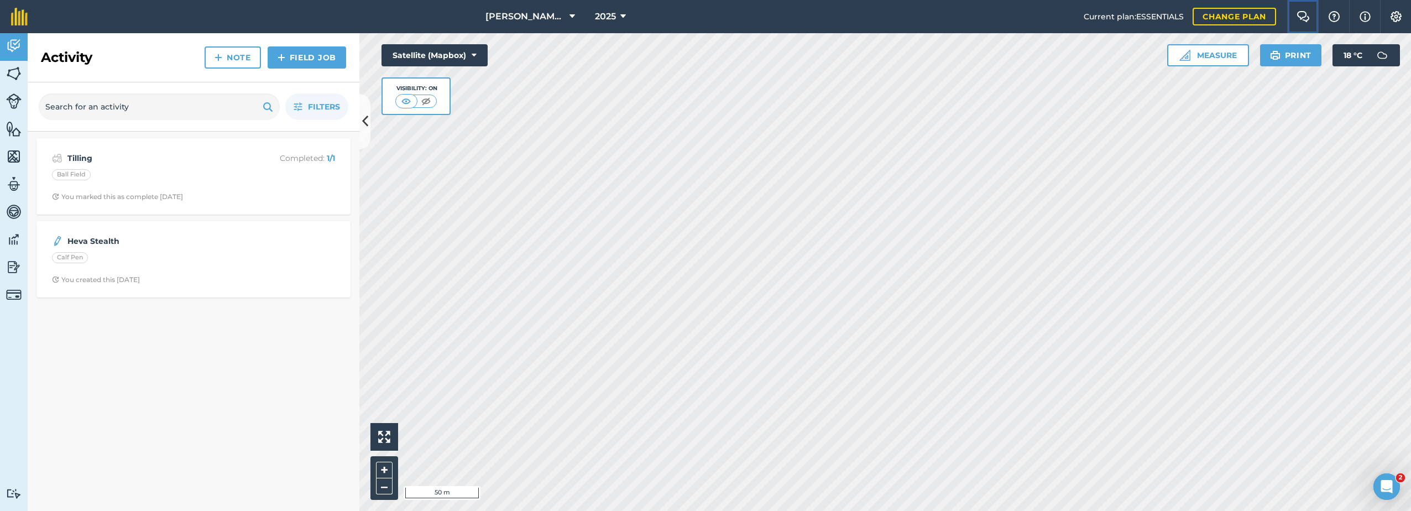
click at [1306, 15] on img at bounding box center [1303, 16] width 13 height 11
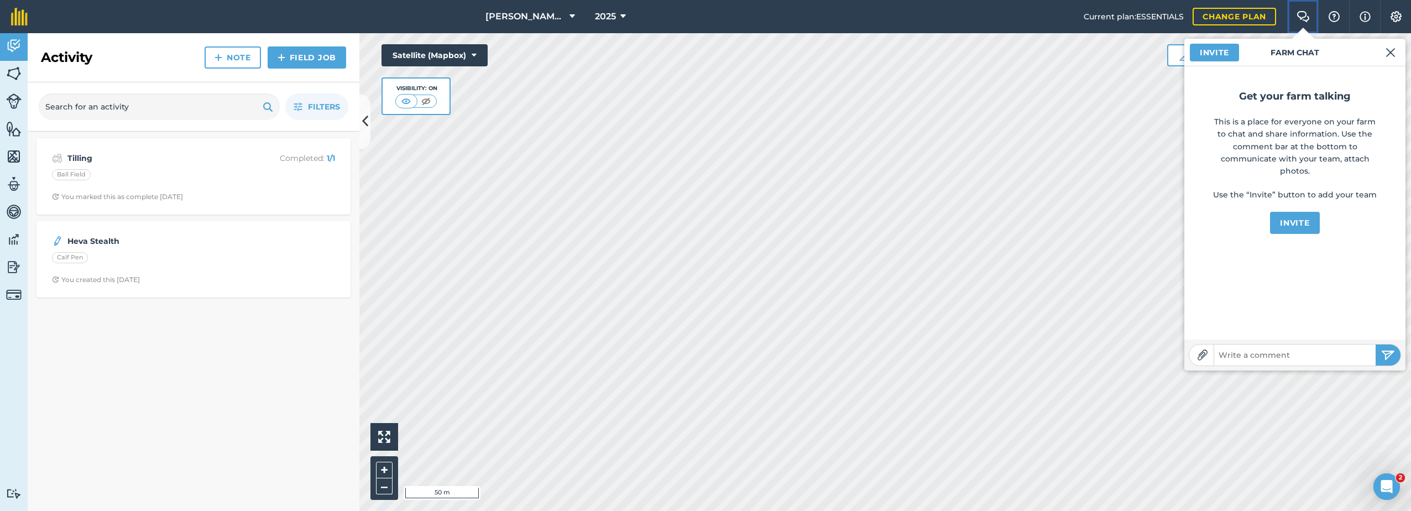
click at [1307, 15] on img at bounding box center [1303, 16] width 13 height 11
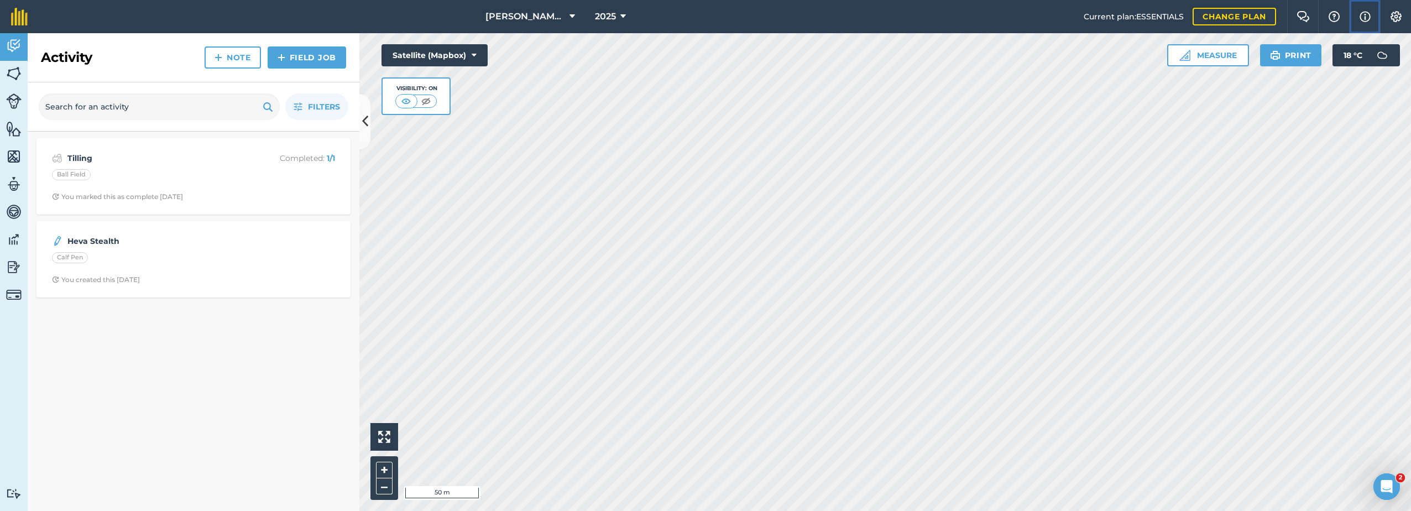
click at [1375, 20] on button "Info" at bounding box center [1364, 16] width 31 height 33
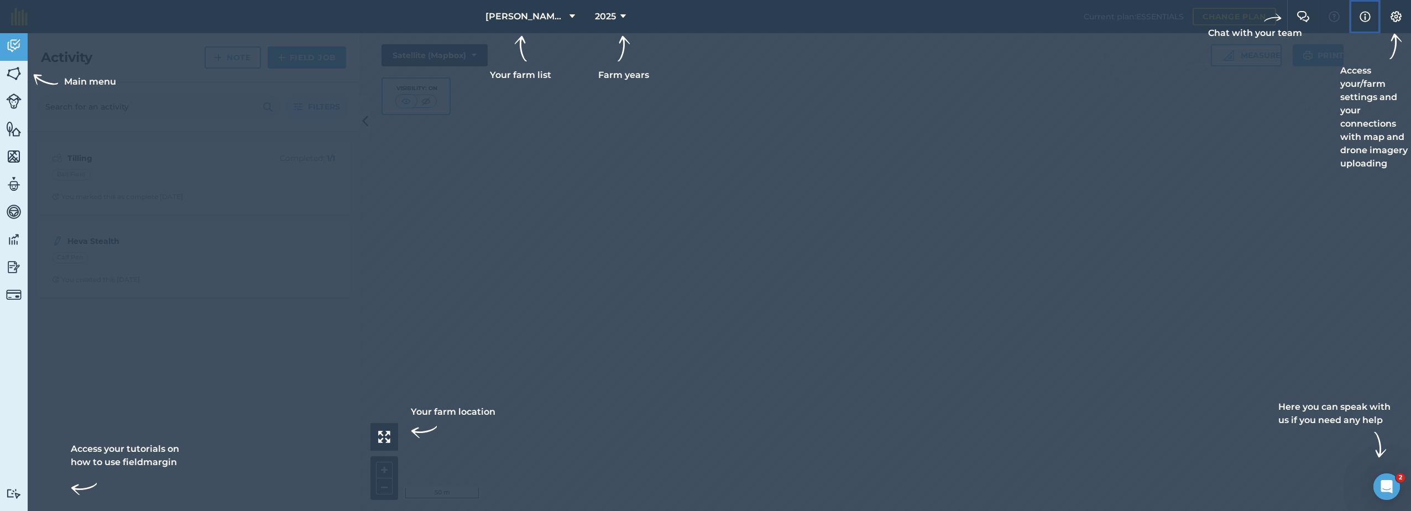
click at [1370, 19] on img at bounding box center [1365, 16] width 11 height 13
click at [1401, 19] on img at bounding box center [1395, 16] width 13 height 11
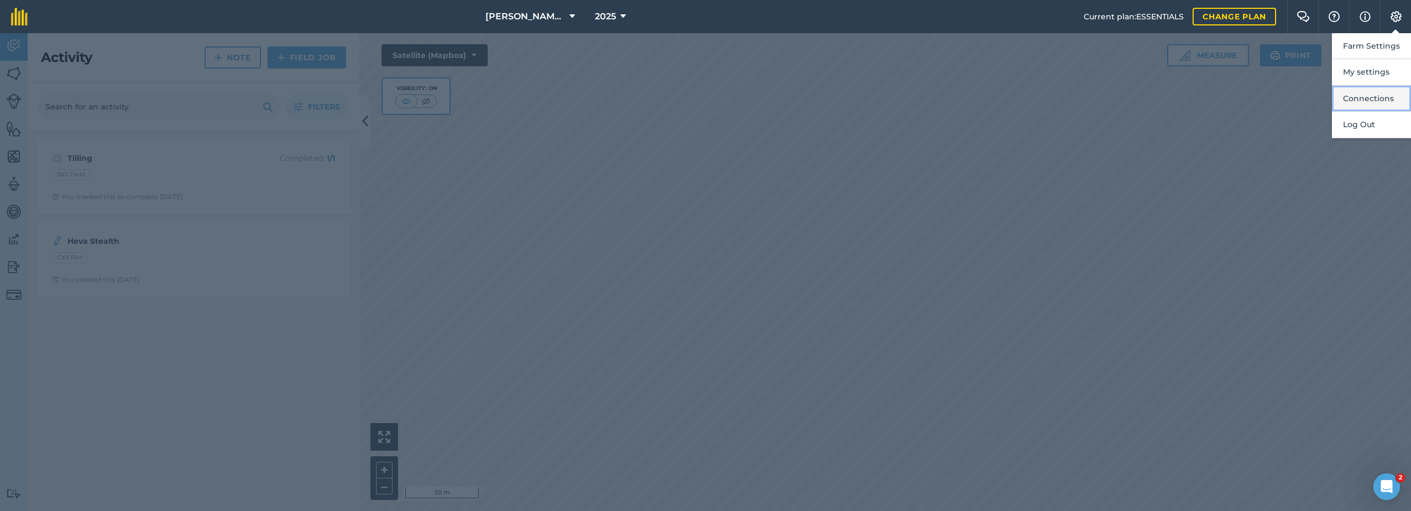
click at [1379, 97] on button "Connections" at bounding box center [1371, 99] width 79 height 26
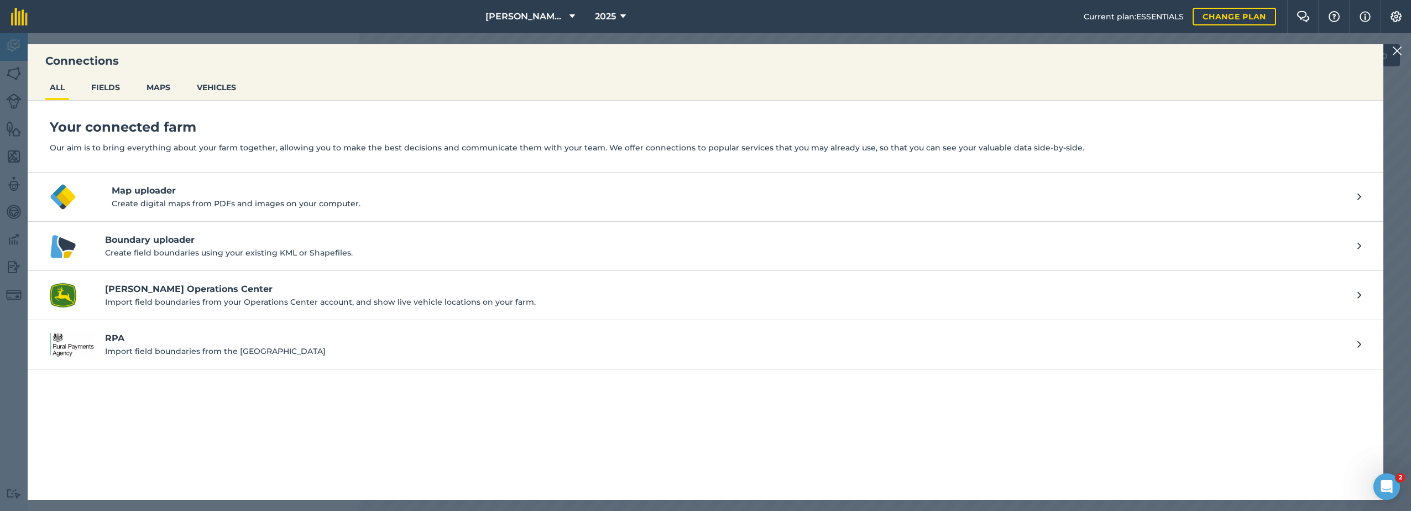
drag, startPoint x: 1396, startPoint y: 52, endPoint x: 1395, endPoint y: 44, distance: 7.8
click at [1395, 52] on img at bounding box center [1397, 50] width 10 height 13
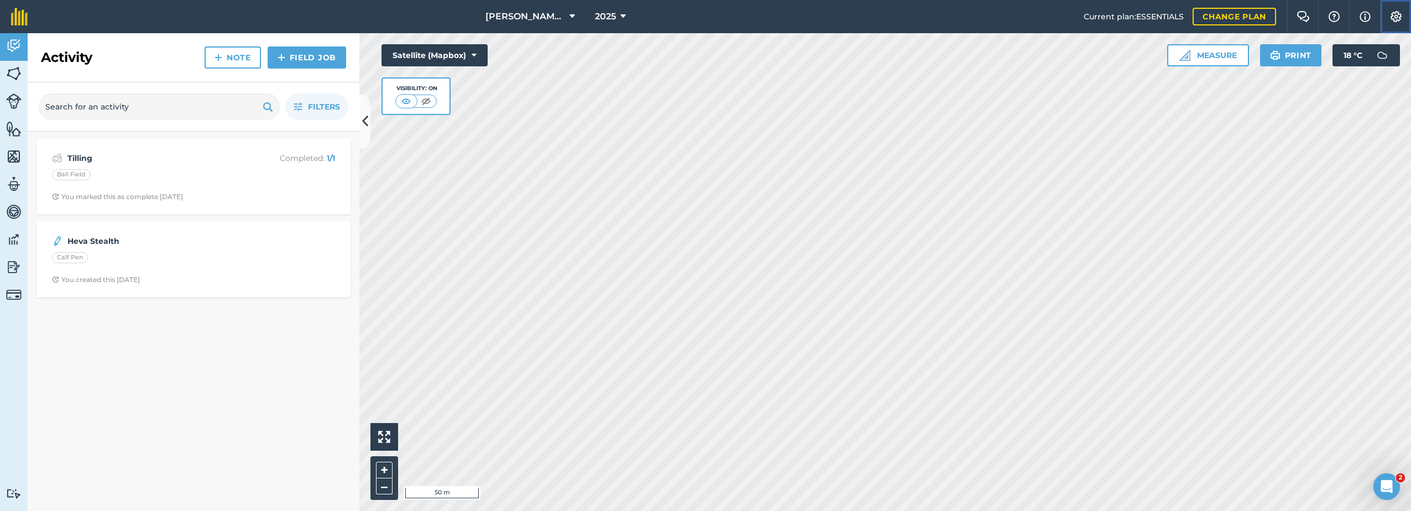
click at [1392, 16] on img at bounding box center [1395, 16] width 13 height 11
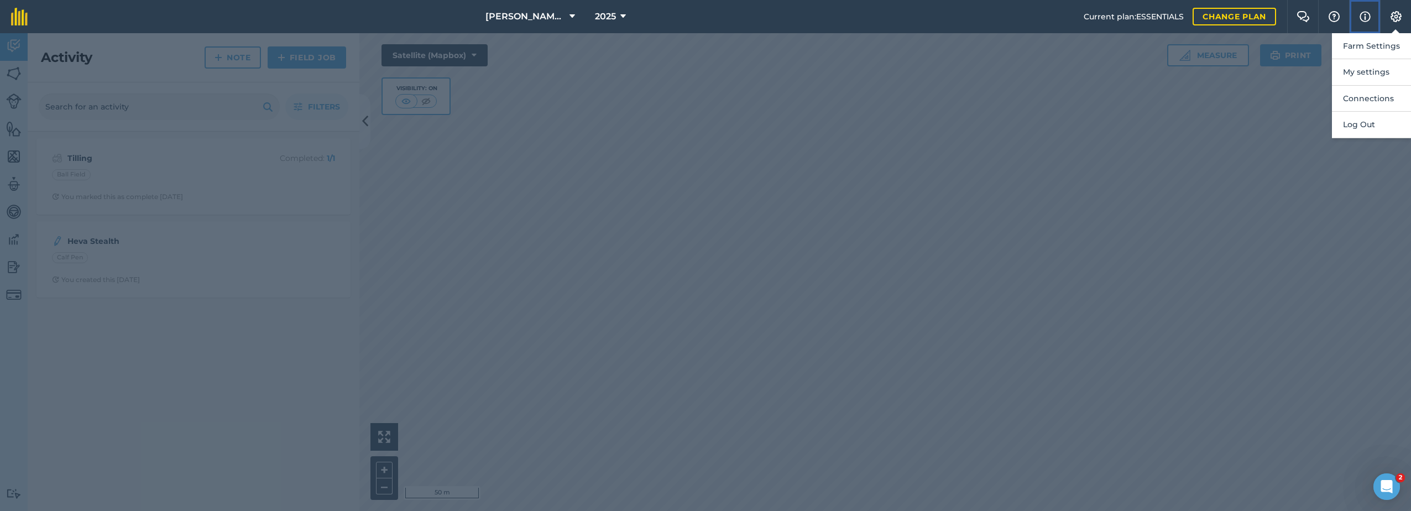
click at [1367, 16] on img at bounding box center [1365, 16] width 11 height 13
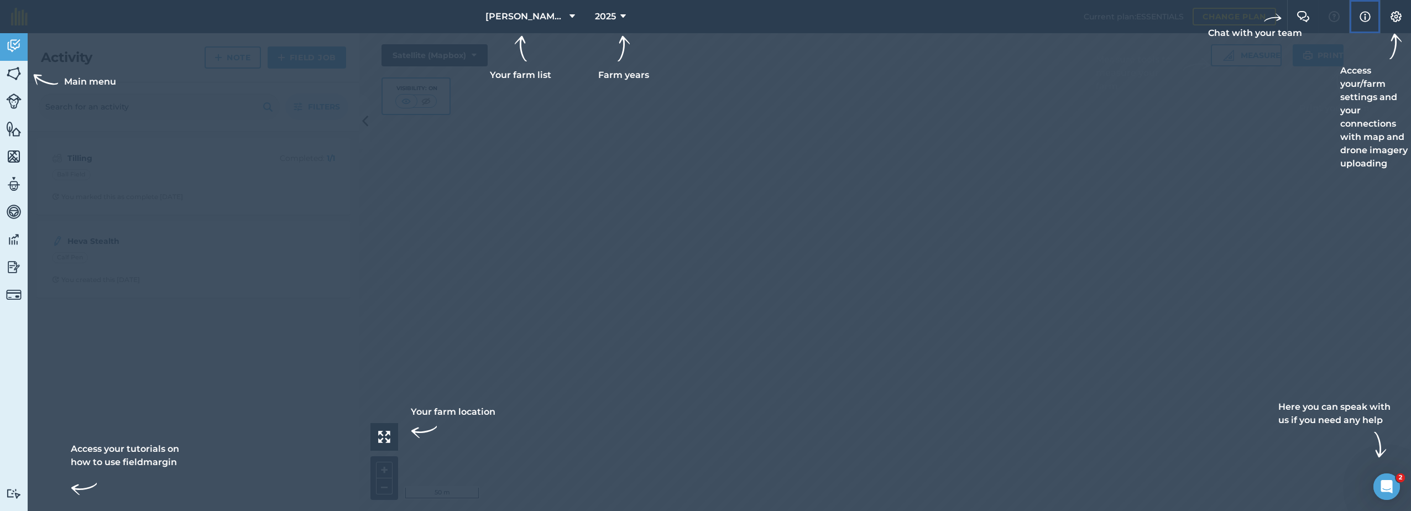
click at [1367, 16] on img at bounding box center [1365, 16] width 11 height 13
click at [1407, 18] on button "Settings" at bounding box center [1395, 16] width 31 height 33
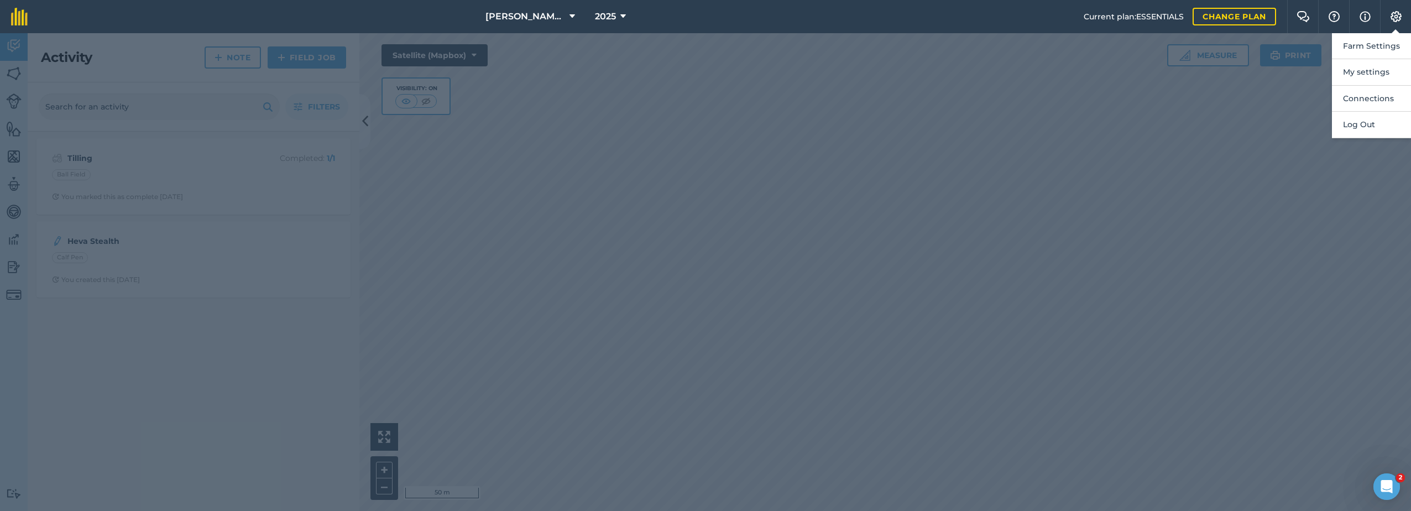
click at [851, 322] on div at bounding box center [705, 272] width 1411 height 478
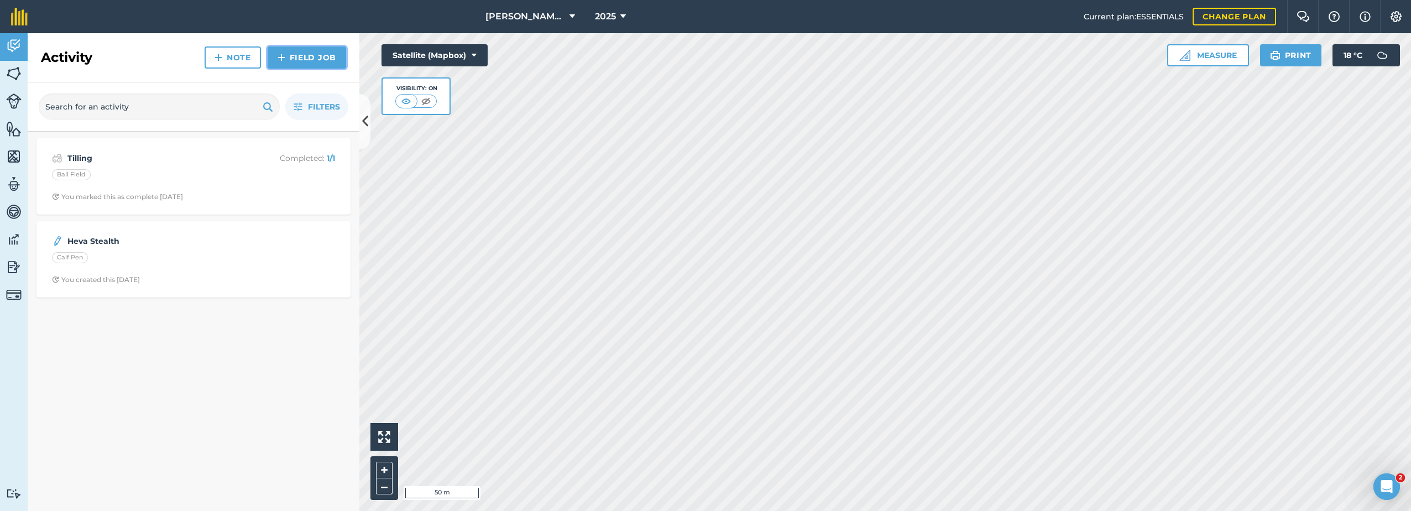
click at [282, 56] on img at bounding box center [282, 57] width 8 height 13
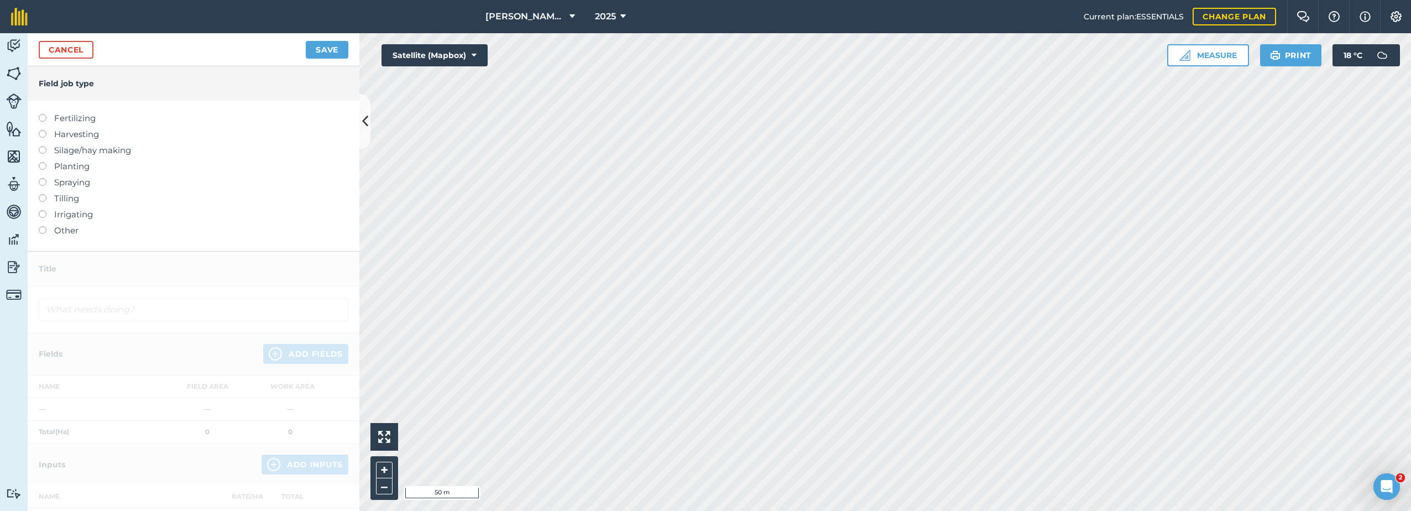
click at [43, 130] on label at bounding box center [46, 130] width 15 height 0
type input "Harvesting"
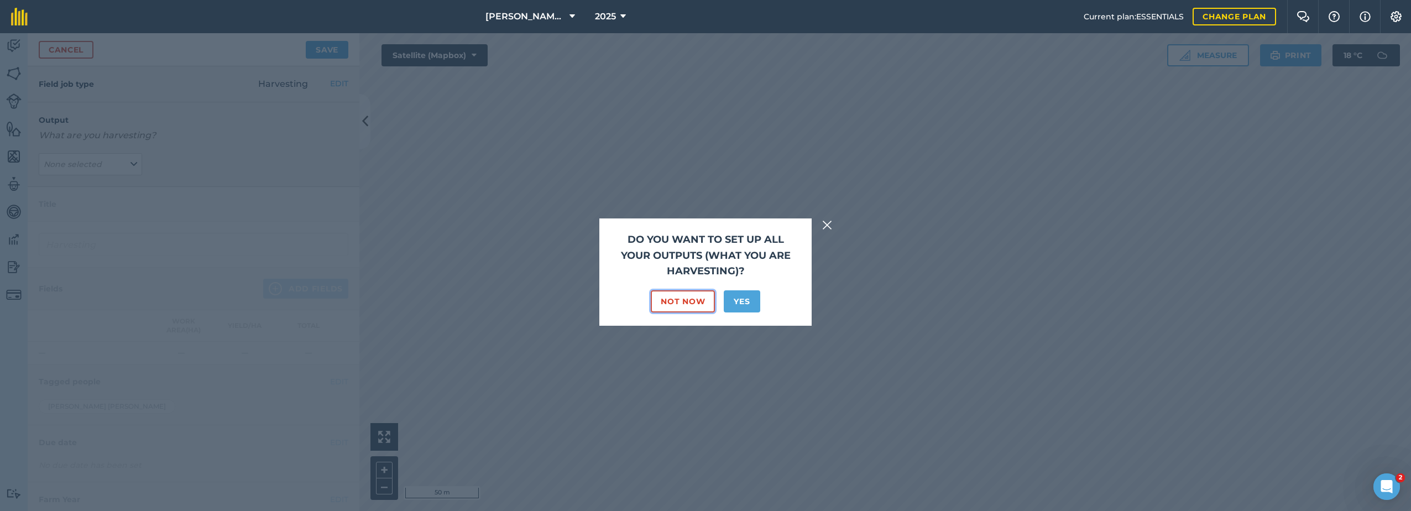
click at [683, 302] on button "Not Now" at bounding box center [683, 301] width 64 height 22
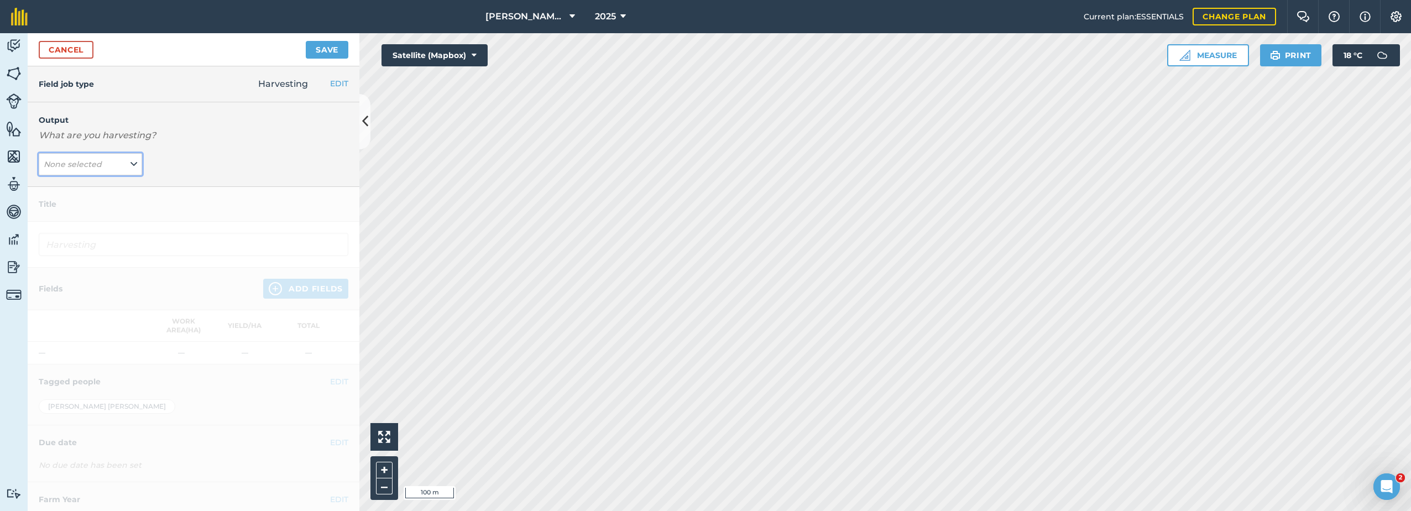
click at [127, 161] on button "None selected" at bounding box center [90, 164] width 103 height 22
click at [49, 189] on img at bounding box center [49, 187] width 8 height 13
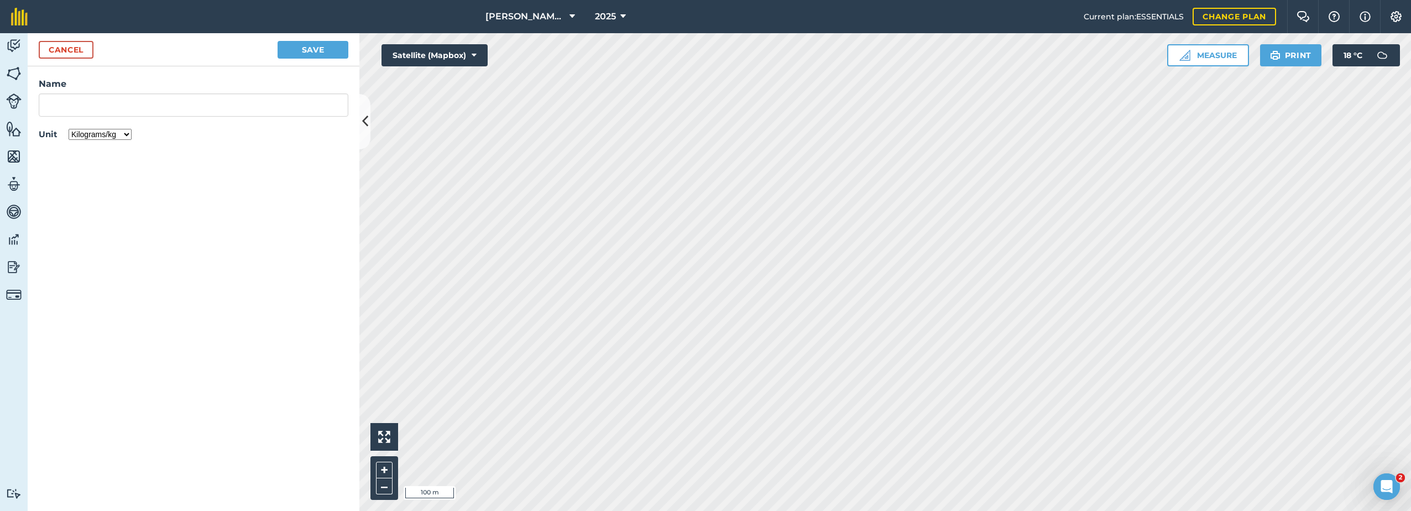
click at [127, 136] on select "Kilograms/kg Metric tonnes/t Litres/L Pounds/lb Imperial tons/t Gallons/gal Bus…" at bounding box center [100, 134] width 63 height 11
click at [200, 197] on form "Cancel Save Name Unit Kilograms/kg Metric tonnes/t Litres/L Pounds/lb Imperial …" at bounding box center [194, 272] width 332 height 478
click at [67, 51] on button "Cancel" at bounding box center [66, 50] width 55 height 18
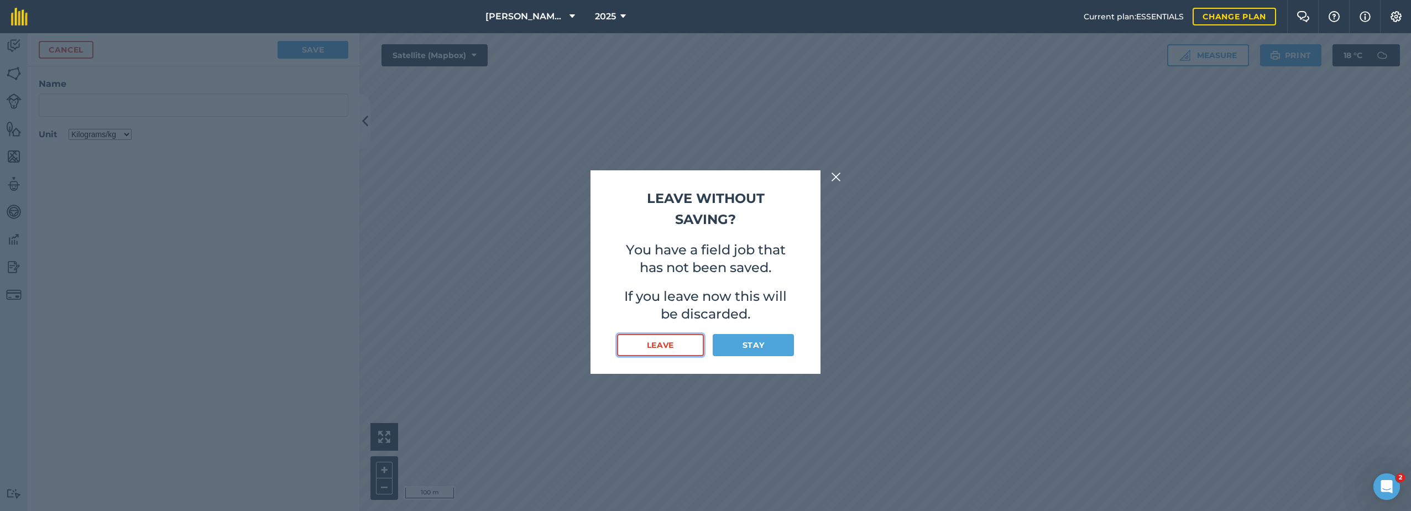
click at [647, 340] on button "Leave" at bounding box center [660, 345] width 87 height 22
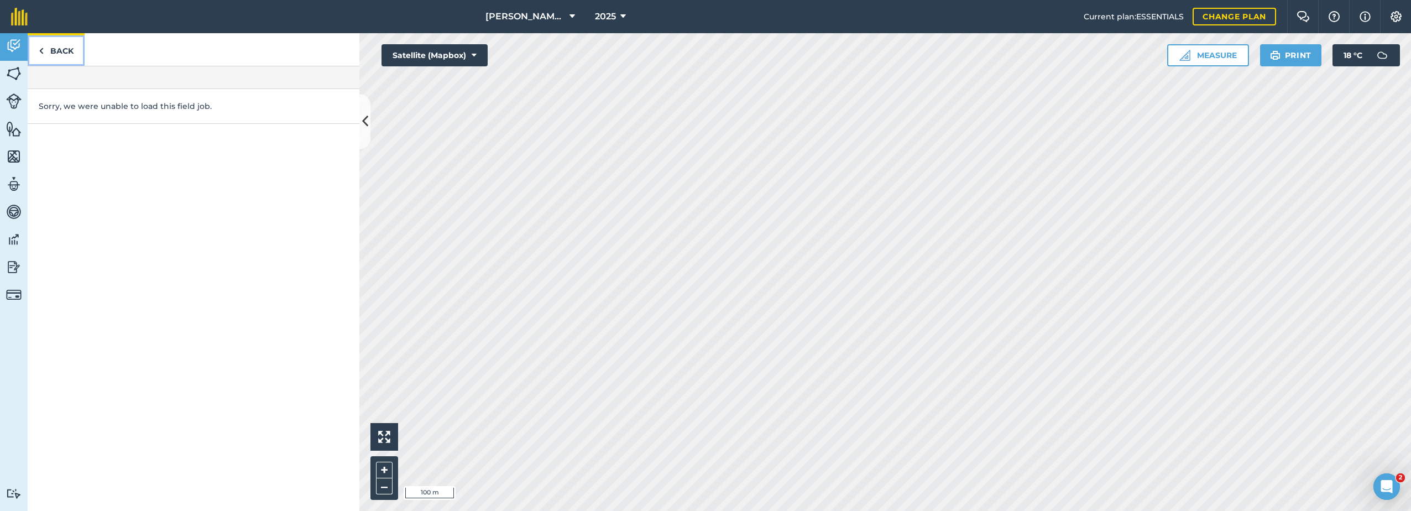
click at [60, 49] on link "Back" at bounding box center [56, 49] width 57 height 33
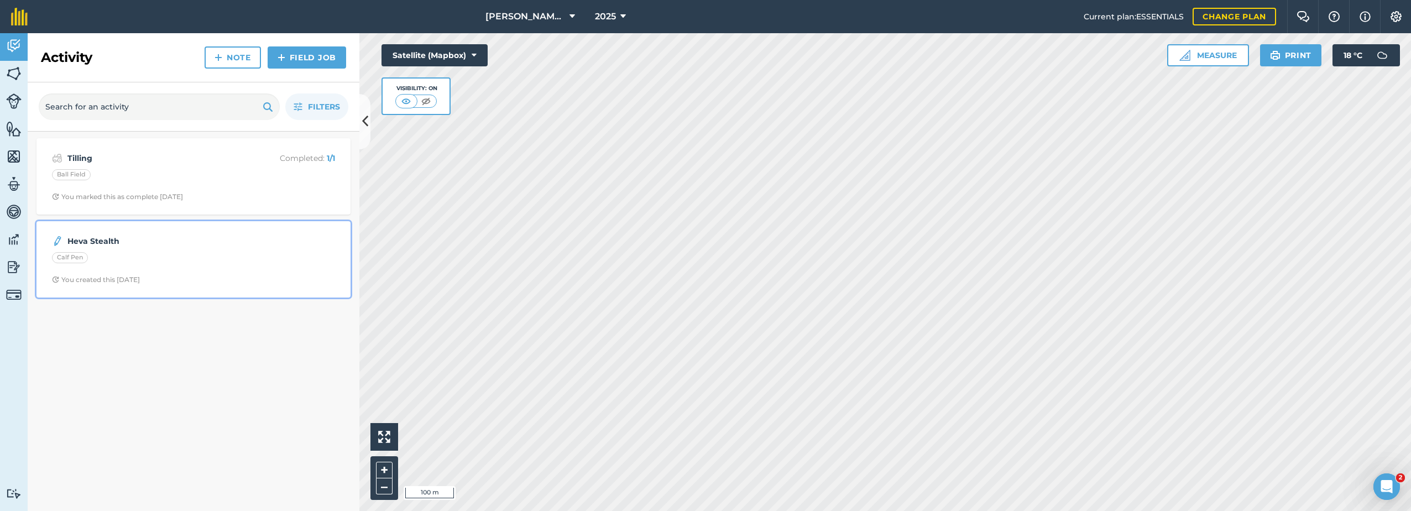
click at [124, 243] on strong "Heva Stealth" at bounding box center [154, 241] width 175 height 12
click at [71, 258] on div "Calf Pen" at bounding box center [70, 257] width 36 height 11
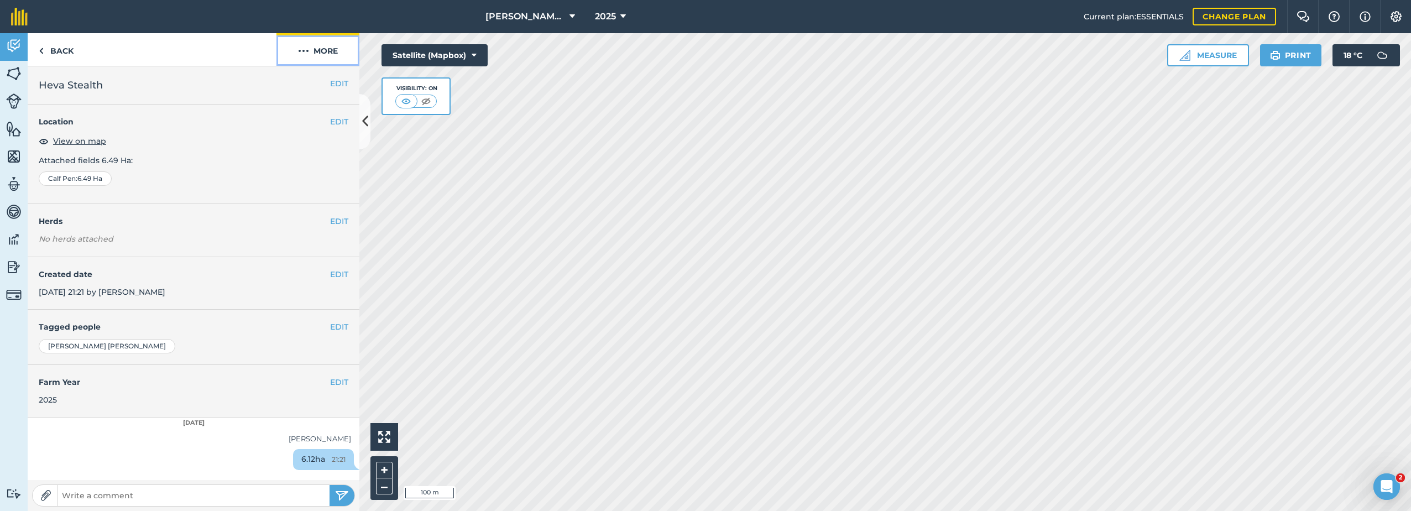
click at [300, 53] on img at bounding box center [303, 50] width 11 height 13
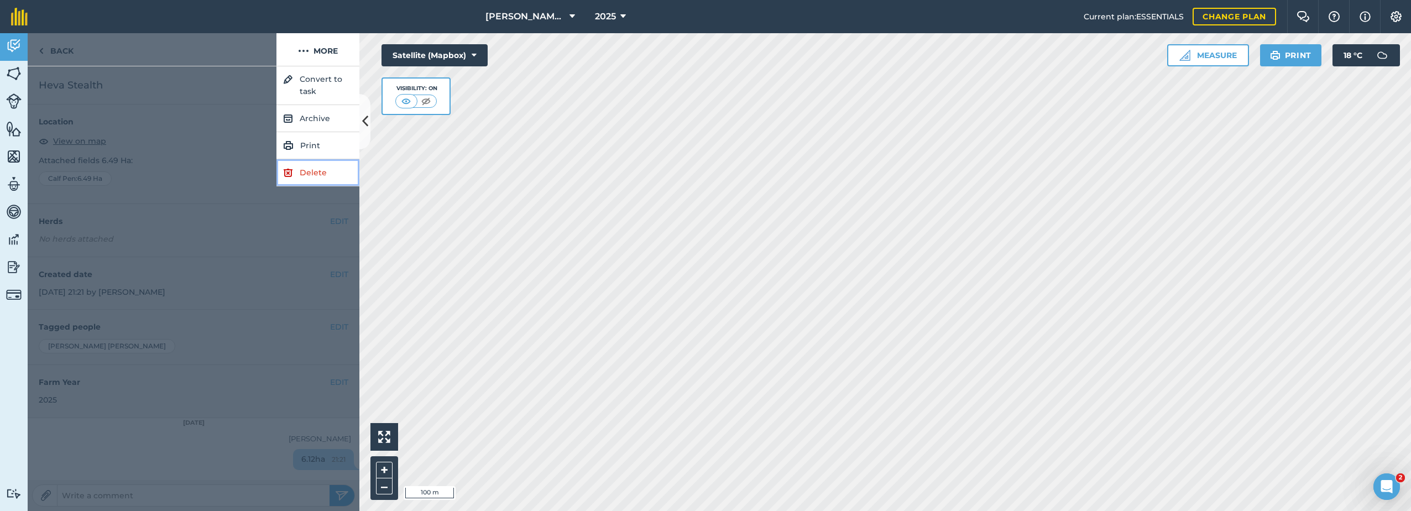
click at [292, 170] on img at bounding box center [288, 172] width 10 height 13
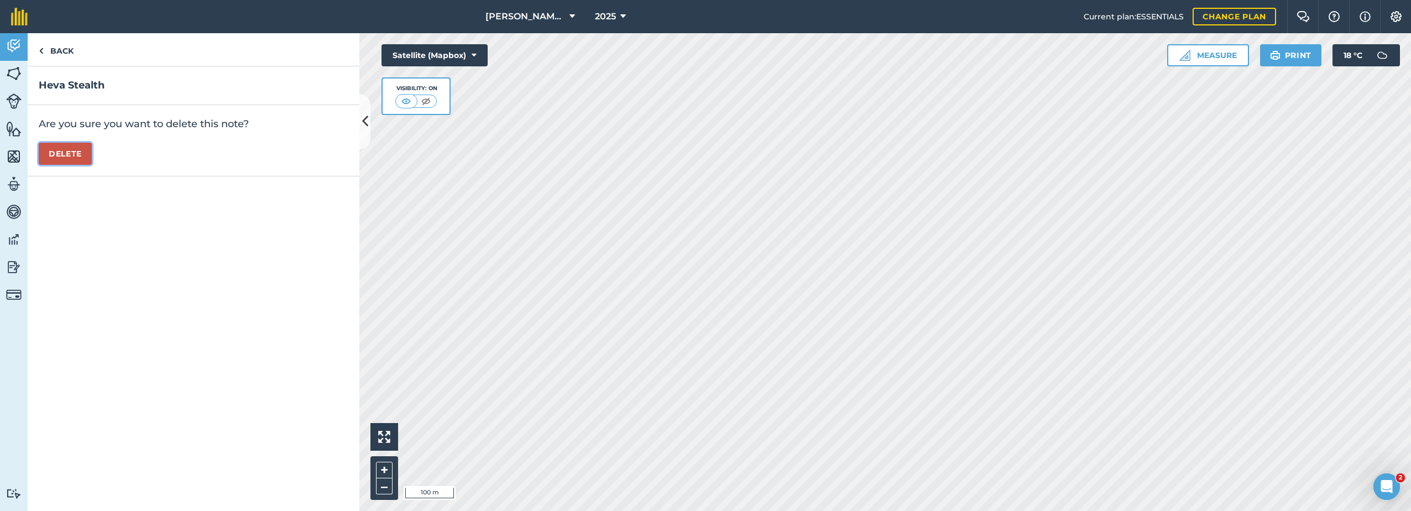
click at [67, 150] on button "Delete" at bounding box center [65, 154] width 53 height 22
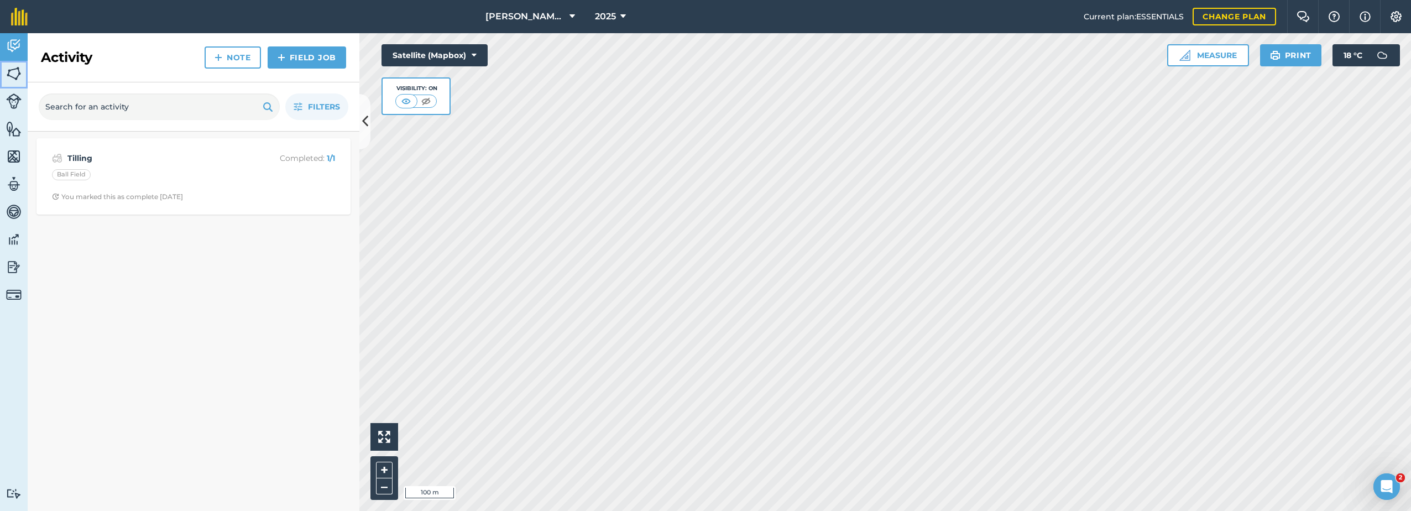
click at [17, 75] on img at bounding box center [13, 73] width 15 height 17
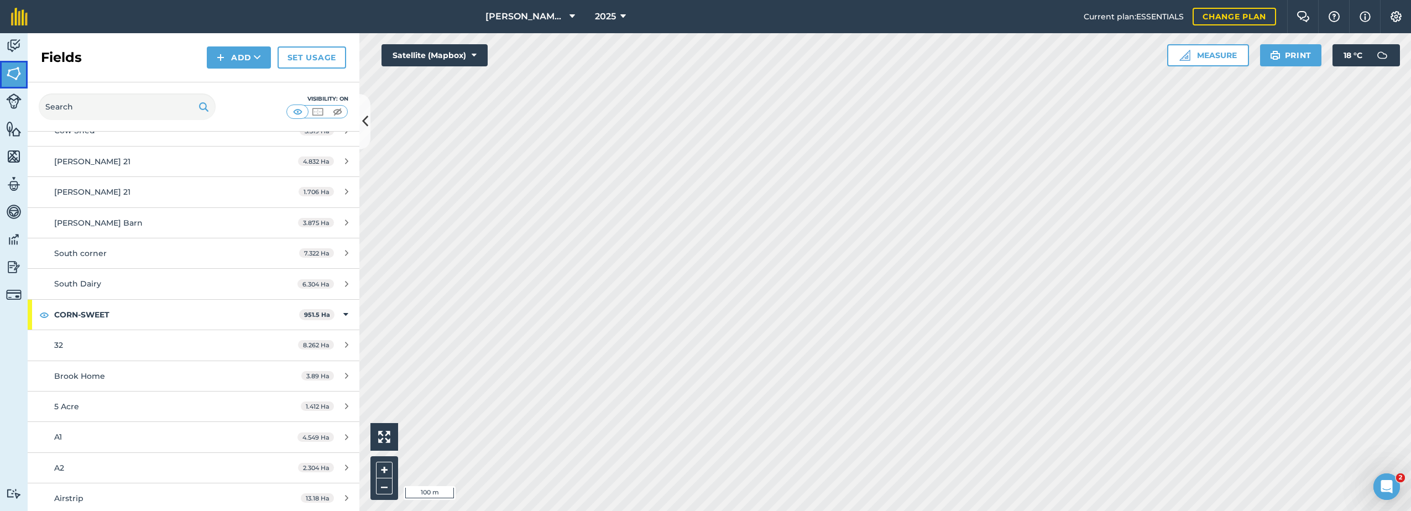
scroll to position [1990, 0]
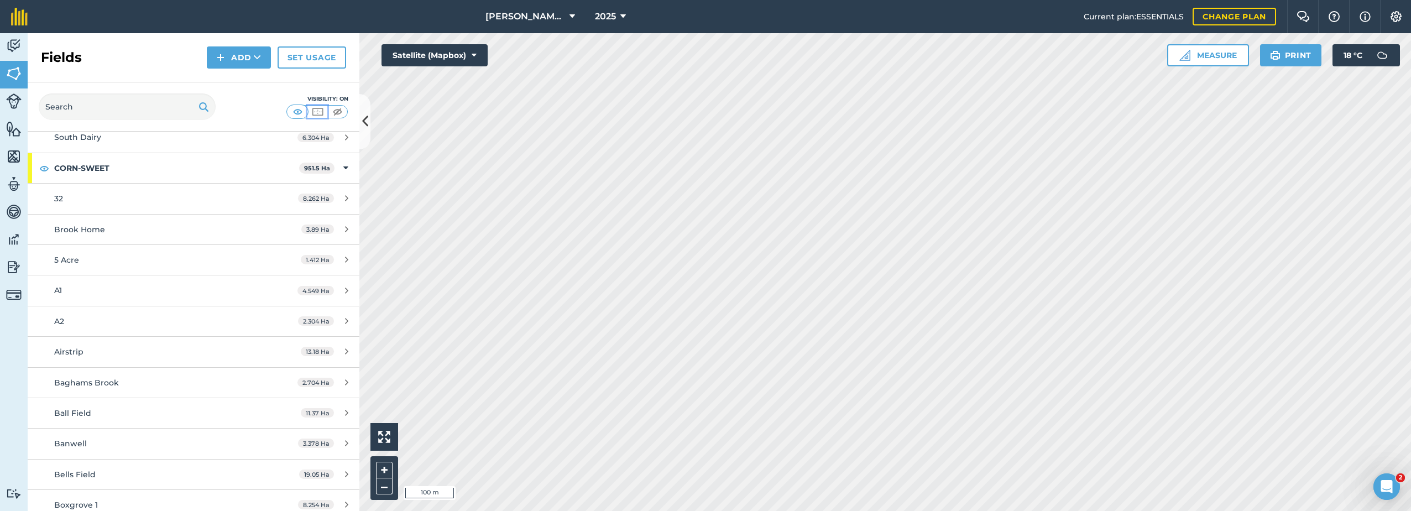
click at [320, 114] on img at bounding box center [318, 111] width 14 height 11
click at [336, 110] on img at bounding box center [338, 111] width 14 height 11
click at [319, 114] on img at bounding box center [318, 111] width 14 height 11
click at [300, 111] on img at bounding box center [298, 111] width 14 height 11
click at [100, 194] on div "32" at bounding box center [158, 198] width 208 height 12
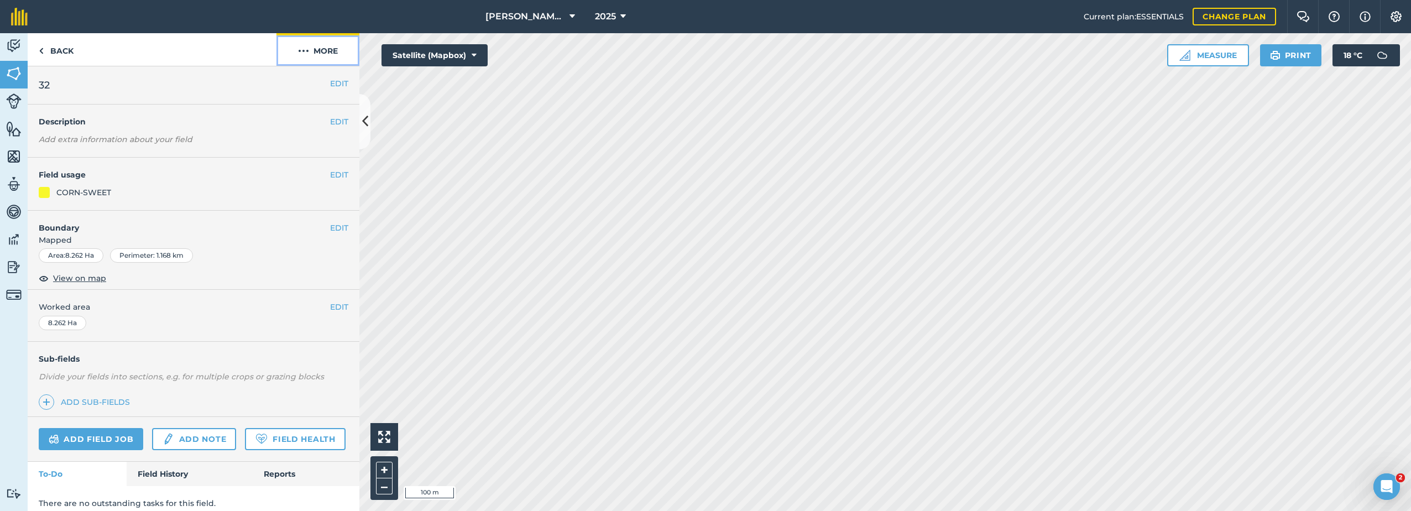
click at [311, 53] on button "More" at bounding box center [317, 49] width 83 height 33
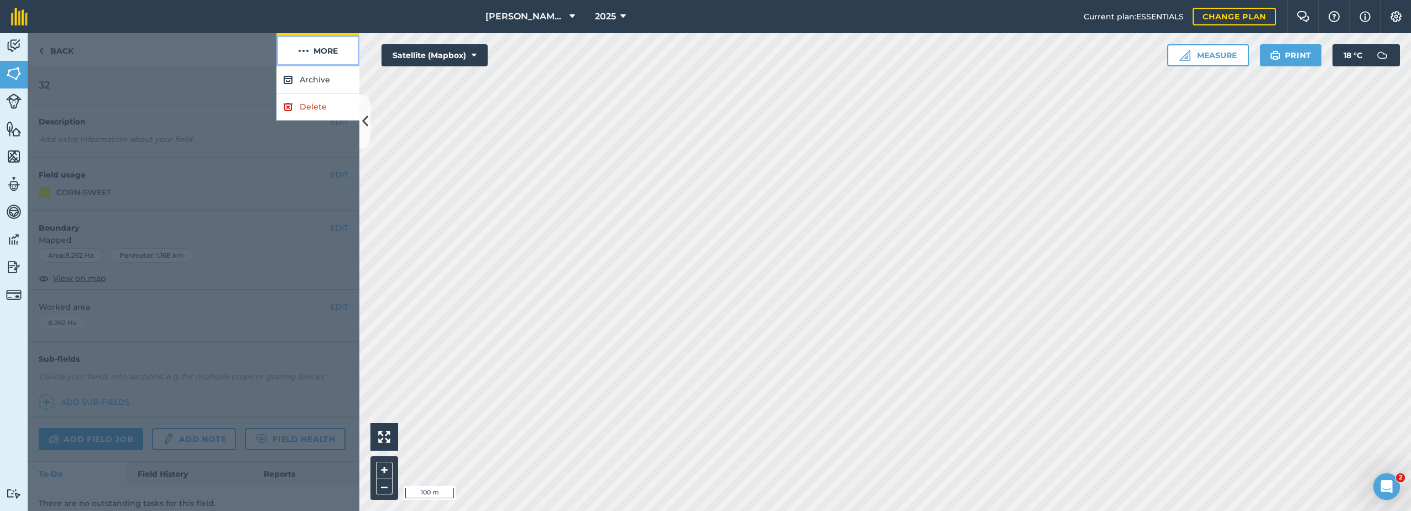
click at [311, 53] on button "More" at bounding box center [317, 49] width 83 height 33
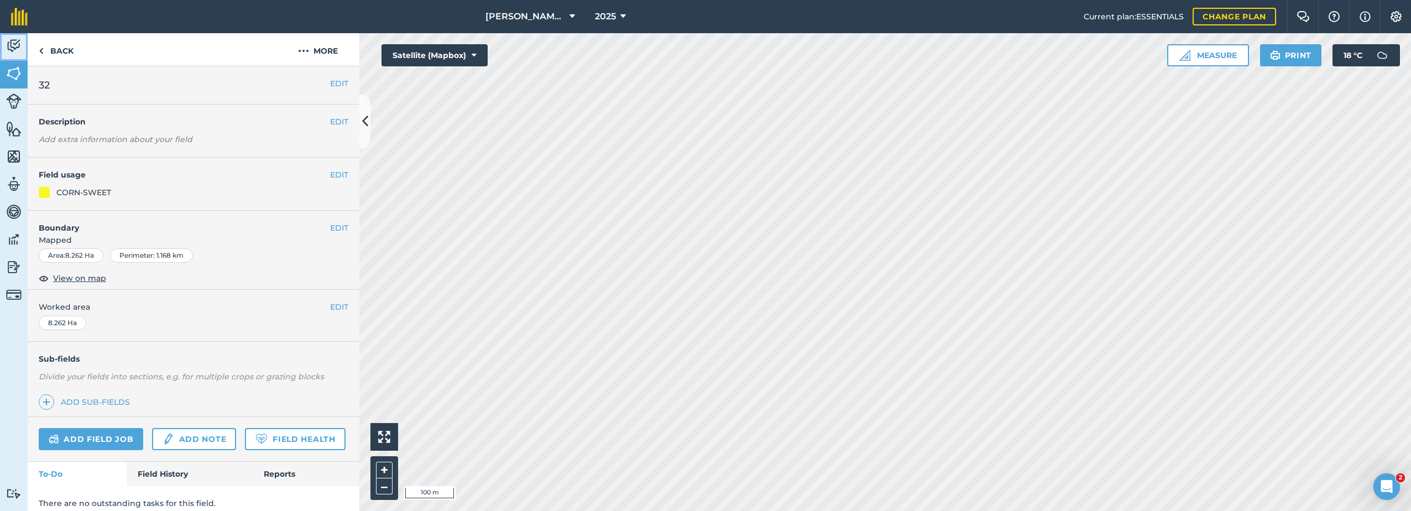
click at [13, 45] on img at bounding box center [13, 46] width 15 height 17
